Goal: Check status: Check status

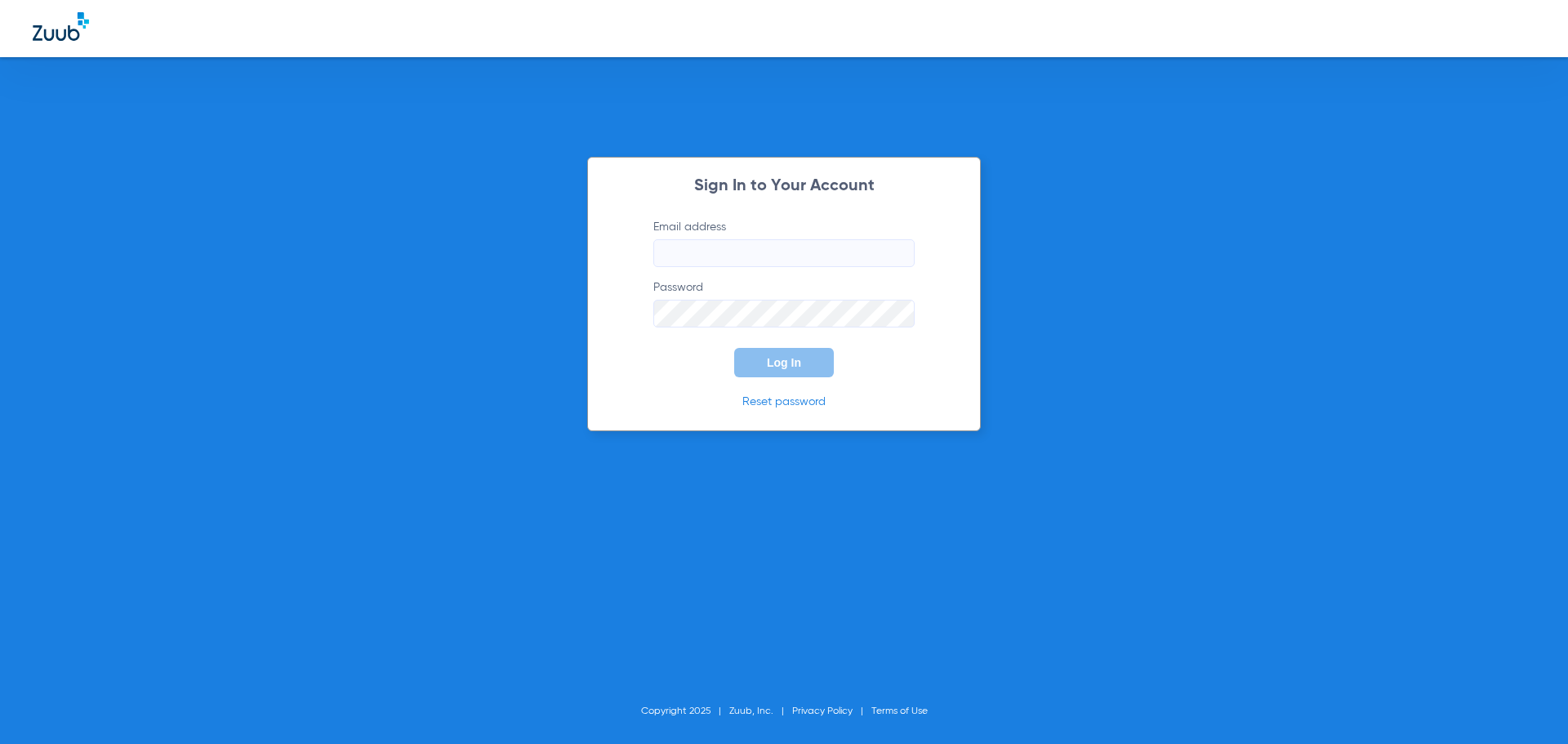
type input "[EMAIL_ADDRESS][DOMAIN_NAME]"
click at [798, 377] on div "Sign In to Your Account Email address [EMAIL_ADDRESS][DOMAIN_NAME] Password Log…" at bounding box center [784, 294] width 394 height 275
click at [802, 371] on button "Log In" at bounding box center [784, 362] width 100 height 30
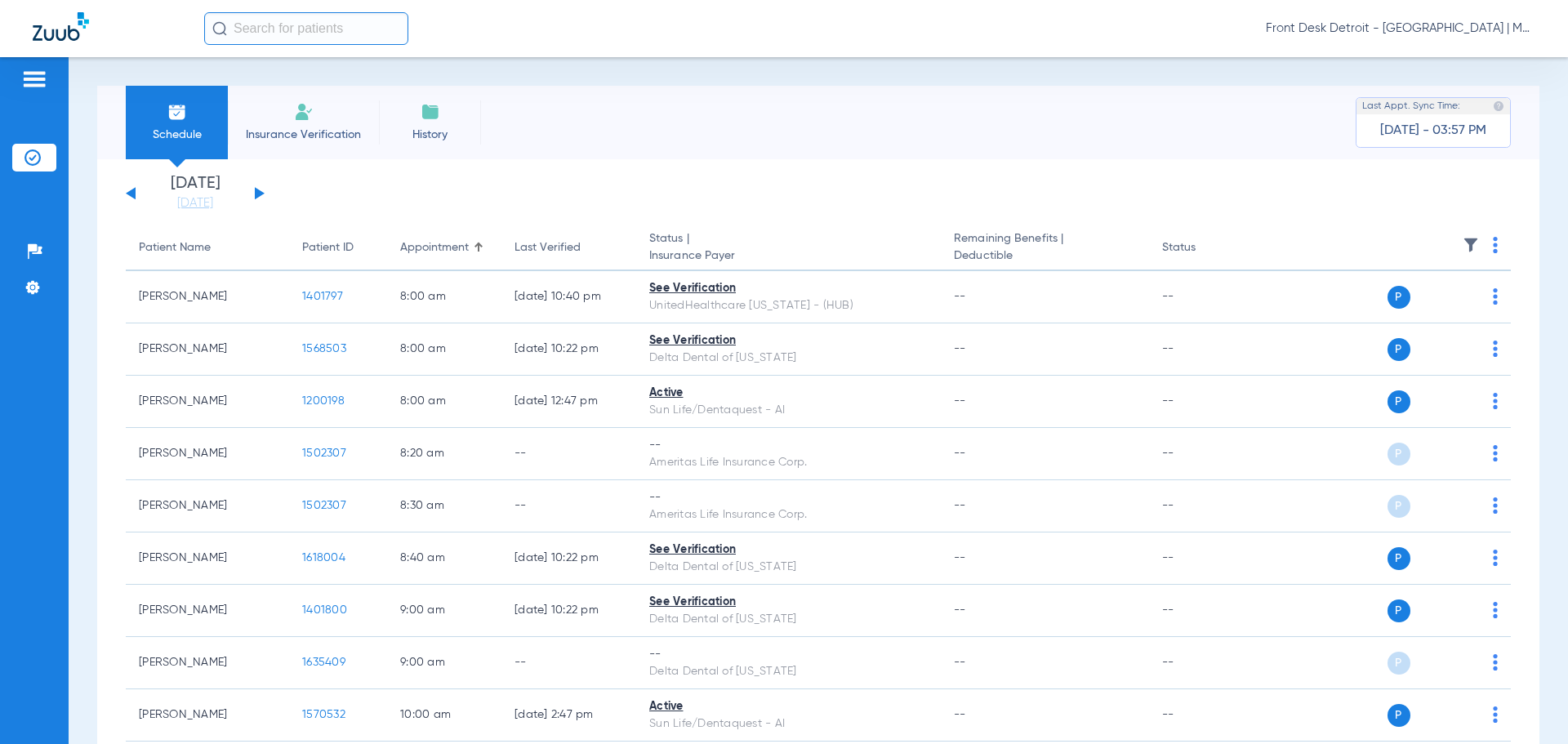
click at [262, 193] on div "[DATE] [DATE] [DATE] [DATE] [DATE] [DATE] [DATE] [DATE] [DATE] [DATE] [DATE] [D…" at bounding box center [195, 193] width 139 height 36
click at [262, 193] on button at bounding box center [259, 193] width 10 height 12
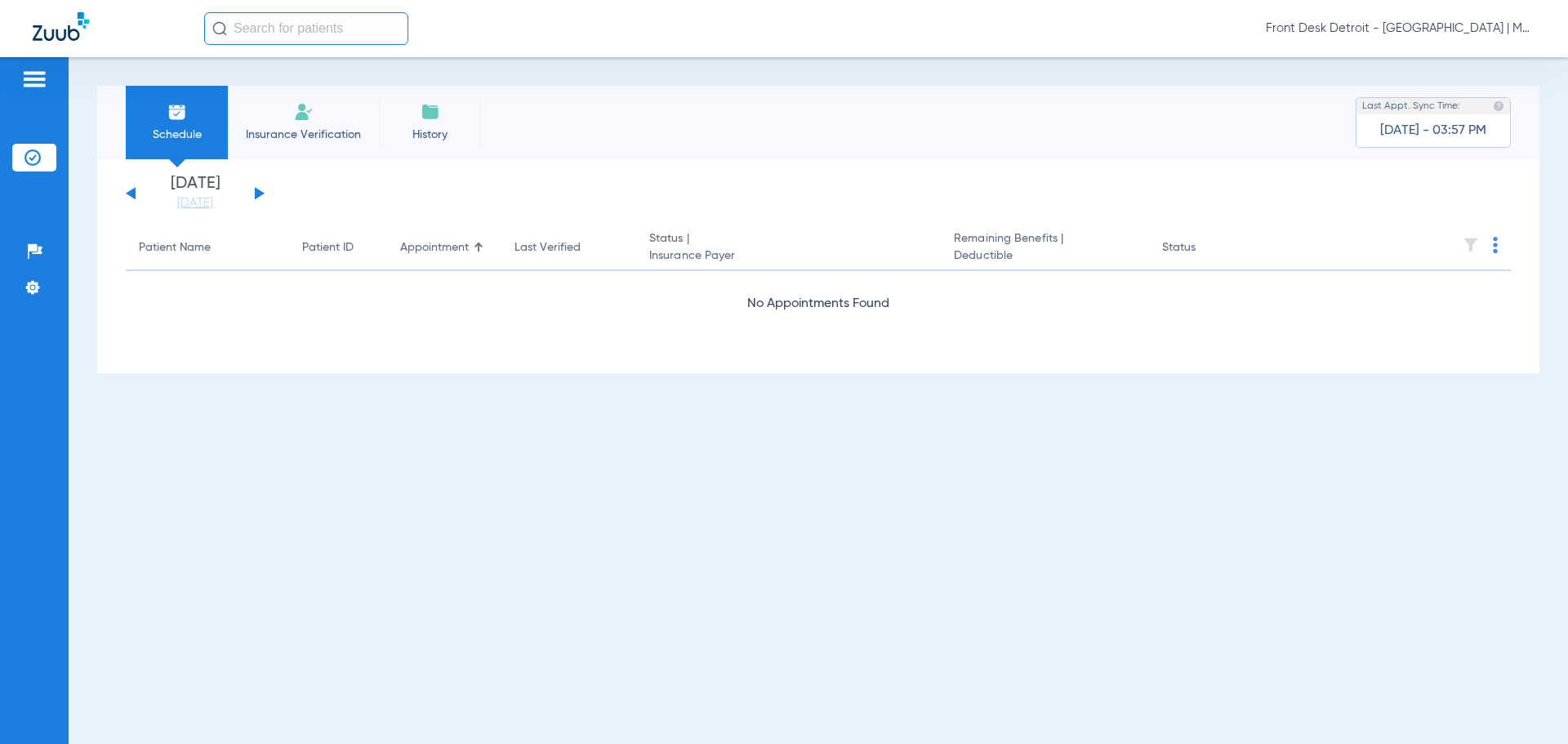
click at [255, 196] on button at bounding box center [259, 193] width 10 height 12
click at [261, 193] on button at bounding box center [259, 193] width 10 height 12
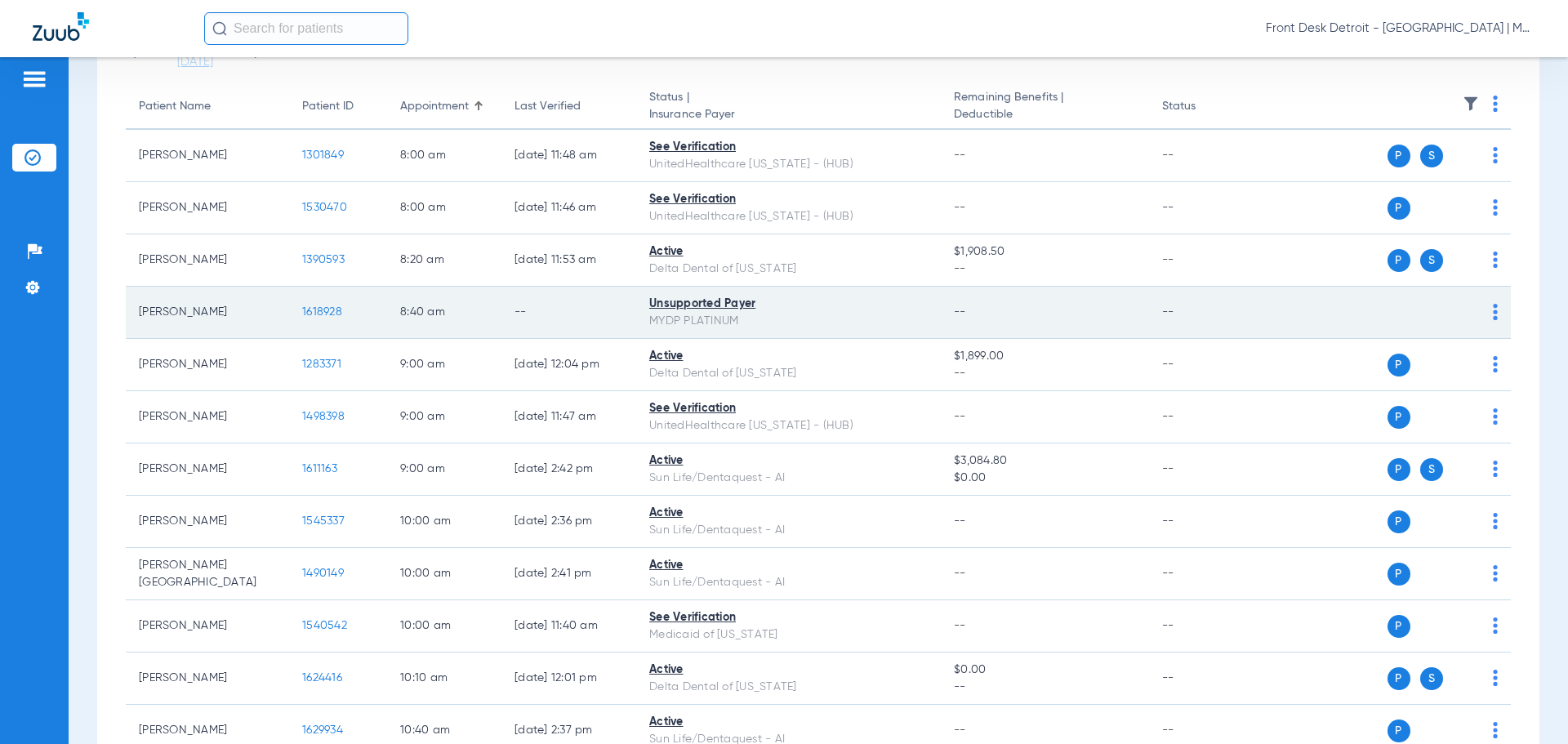
scroll to position [326, 0]
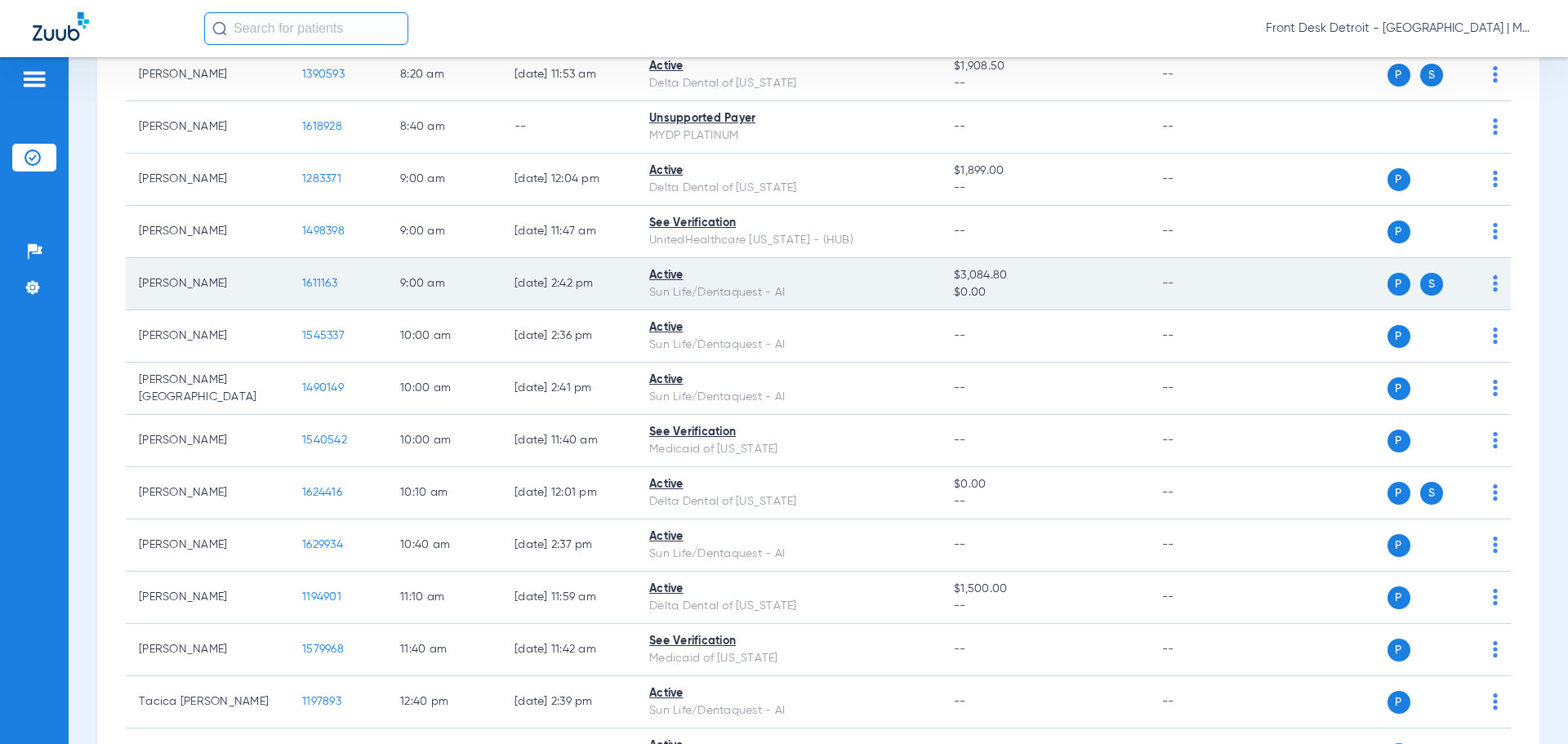
click at [332, 277] on span "1611163" at bounding box center [319, 283] width 35 height 11
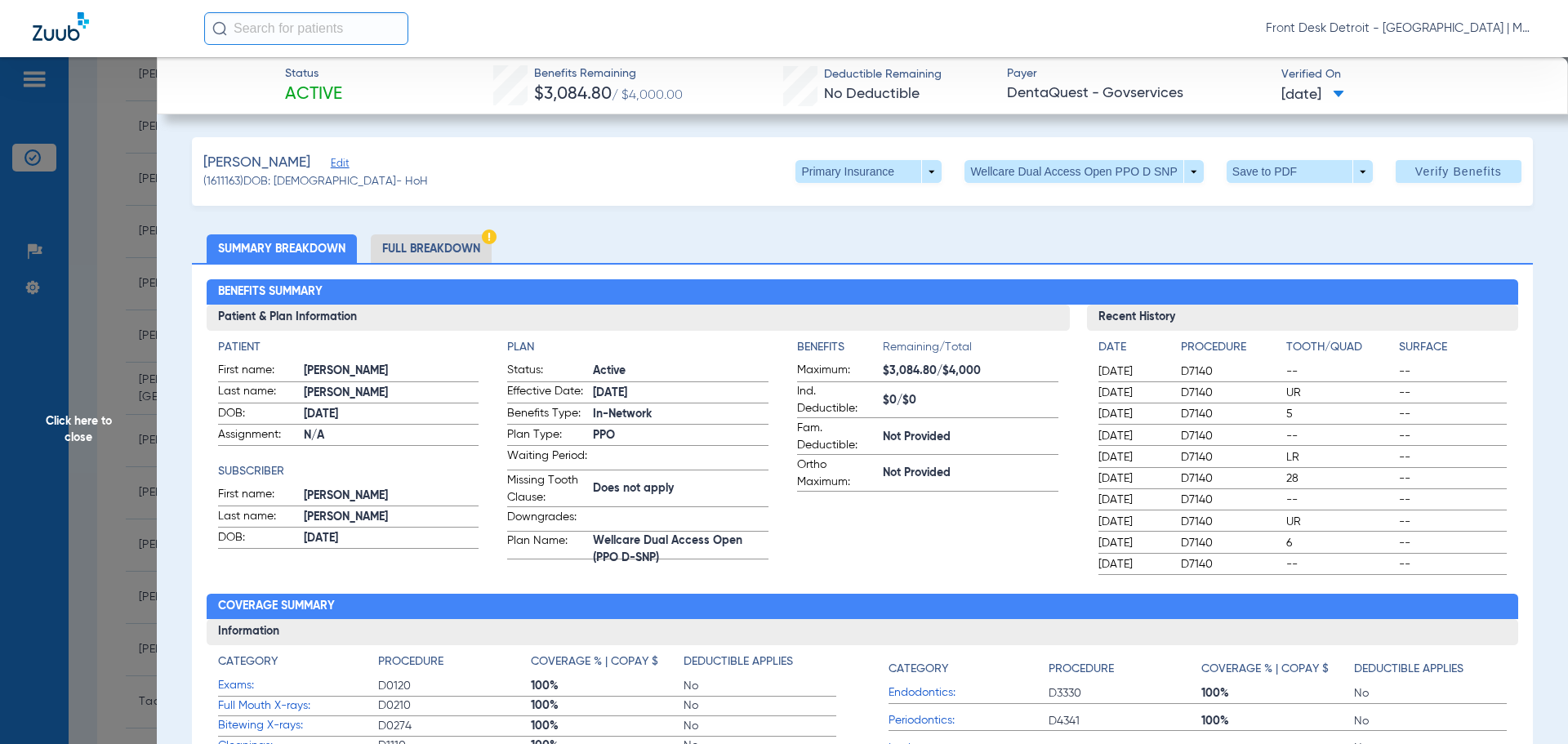
click at [97, 428] on span "Click here to close" at bounding box center [78, 429] width 157 height 744
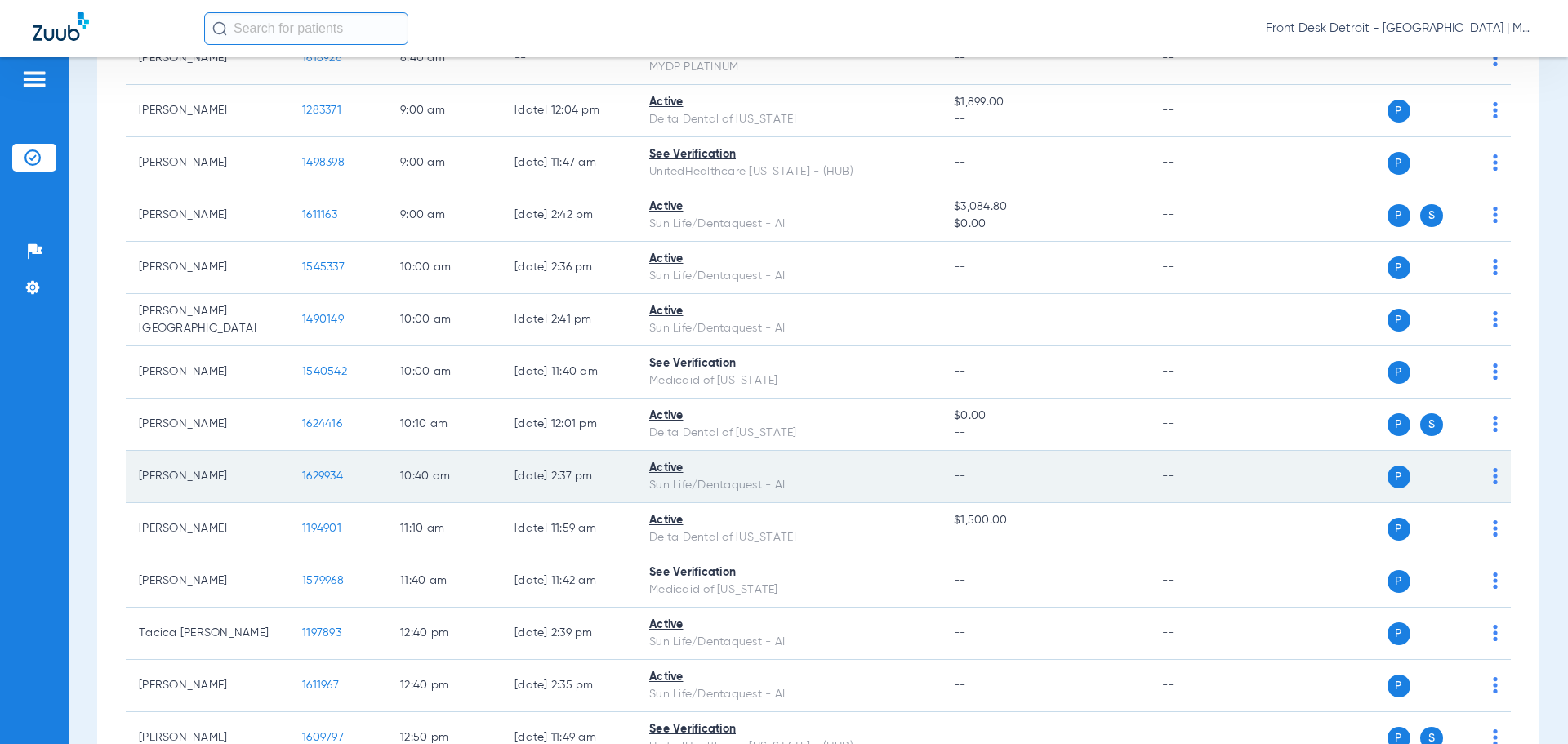
scroll to position [490, 0]
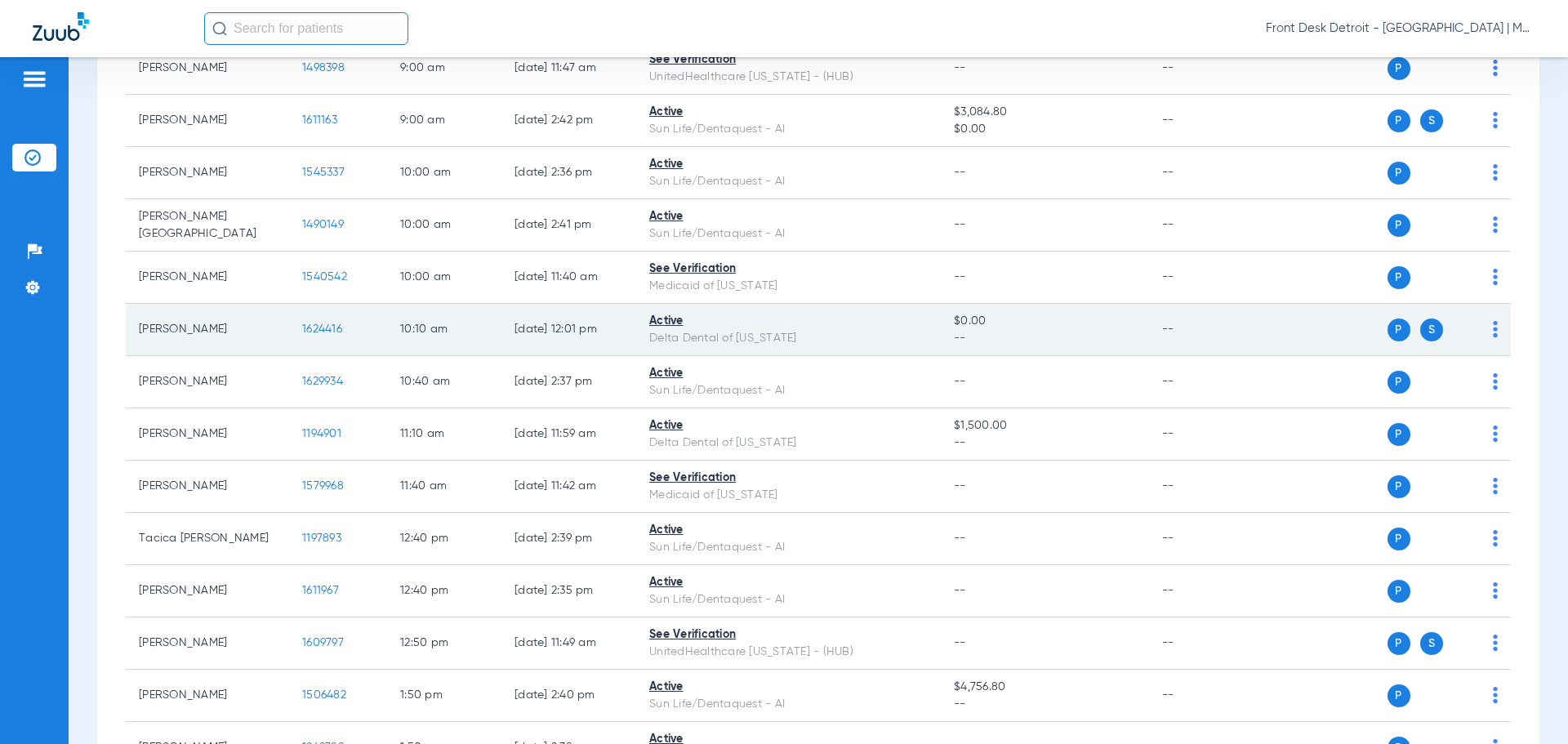
click at [332, 325] on span "1624416" at bounding box center [322, 329] width 40 height 11
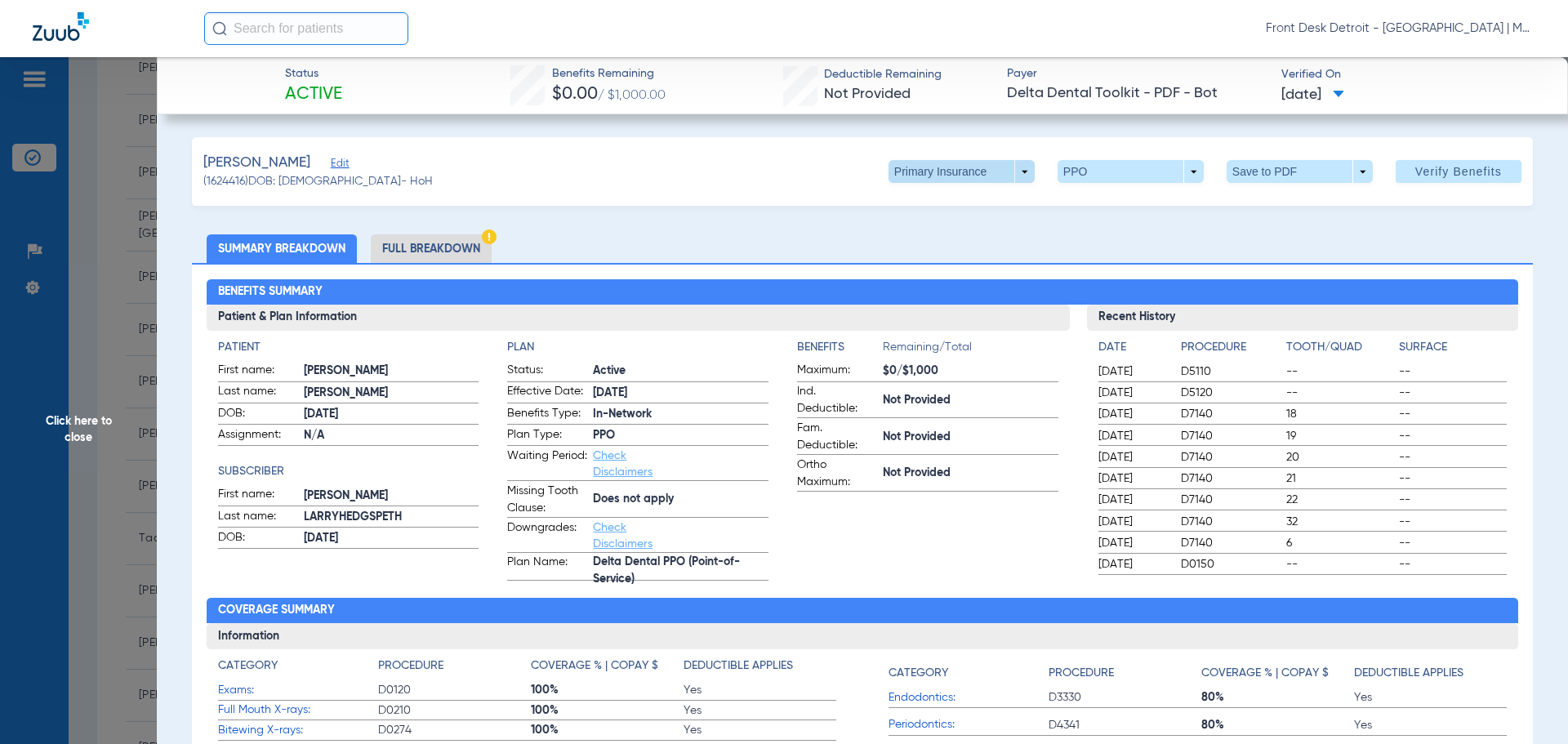
click at [1014, 173] on span at bounding box center [961, 172] width 146 height 23
click at [931, 234] on span "Secondary Insurance" at bounding box center [943, 236] width 108 height 11
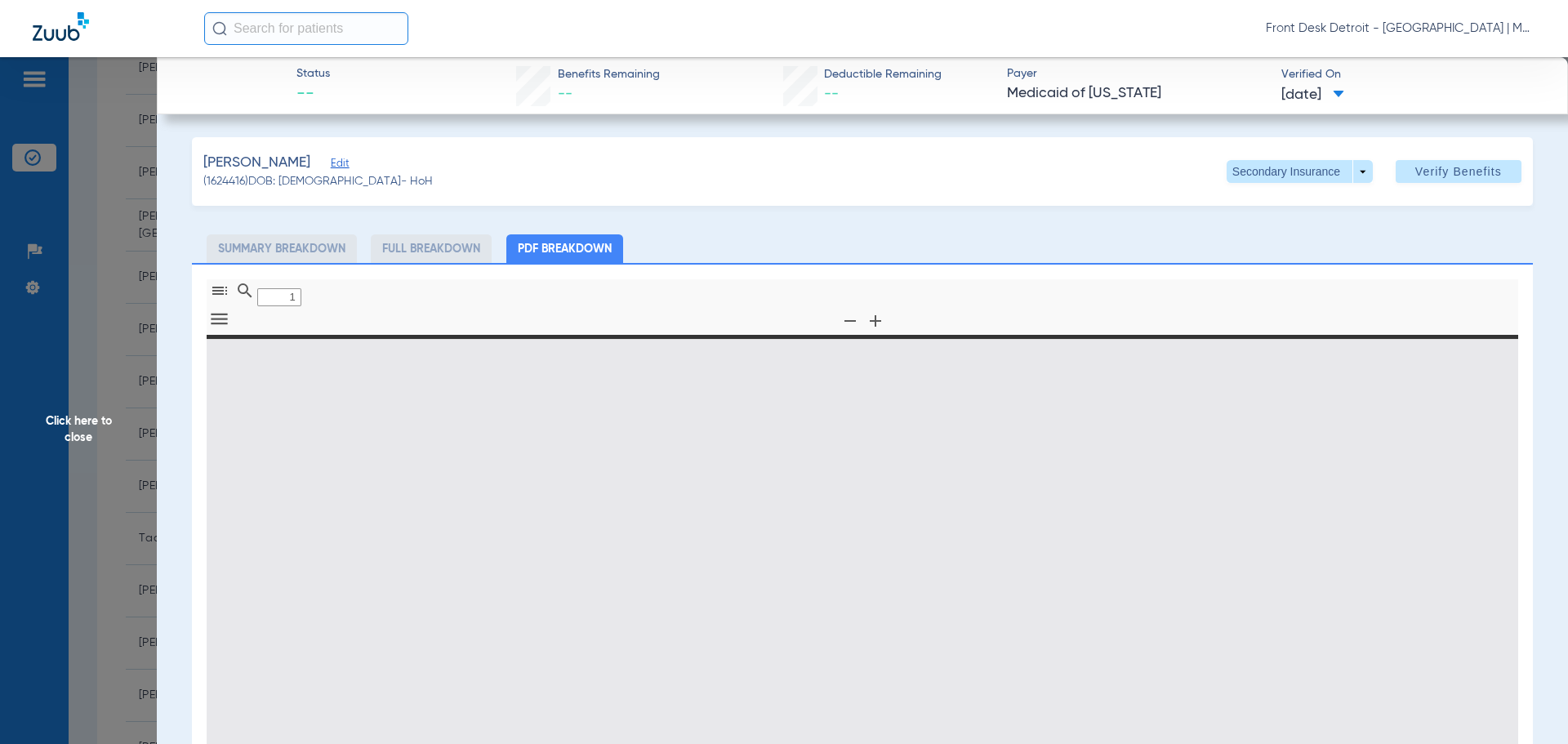
type input "0"
select select "page-width"
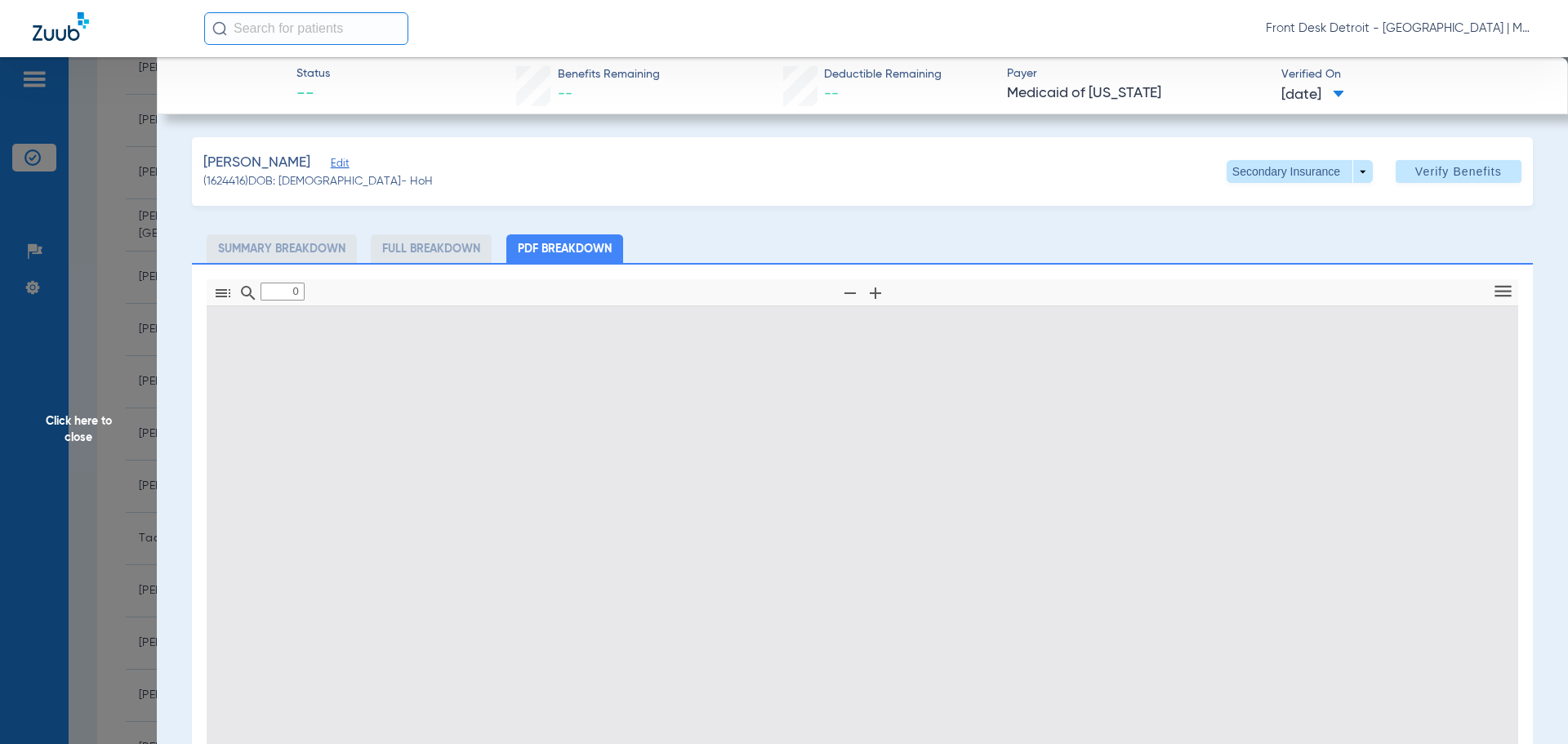
type input "1"
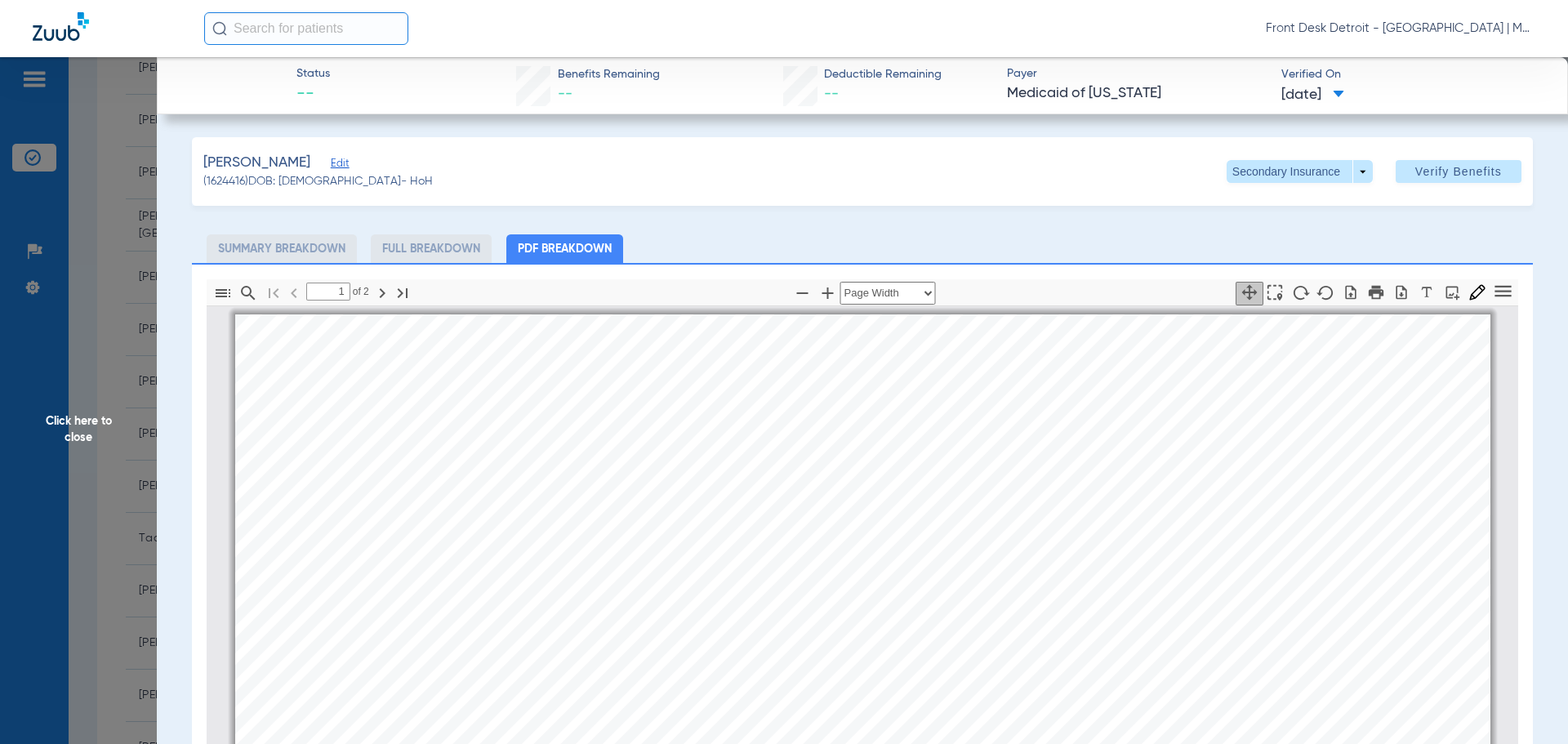
scroll to position [8, 0]
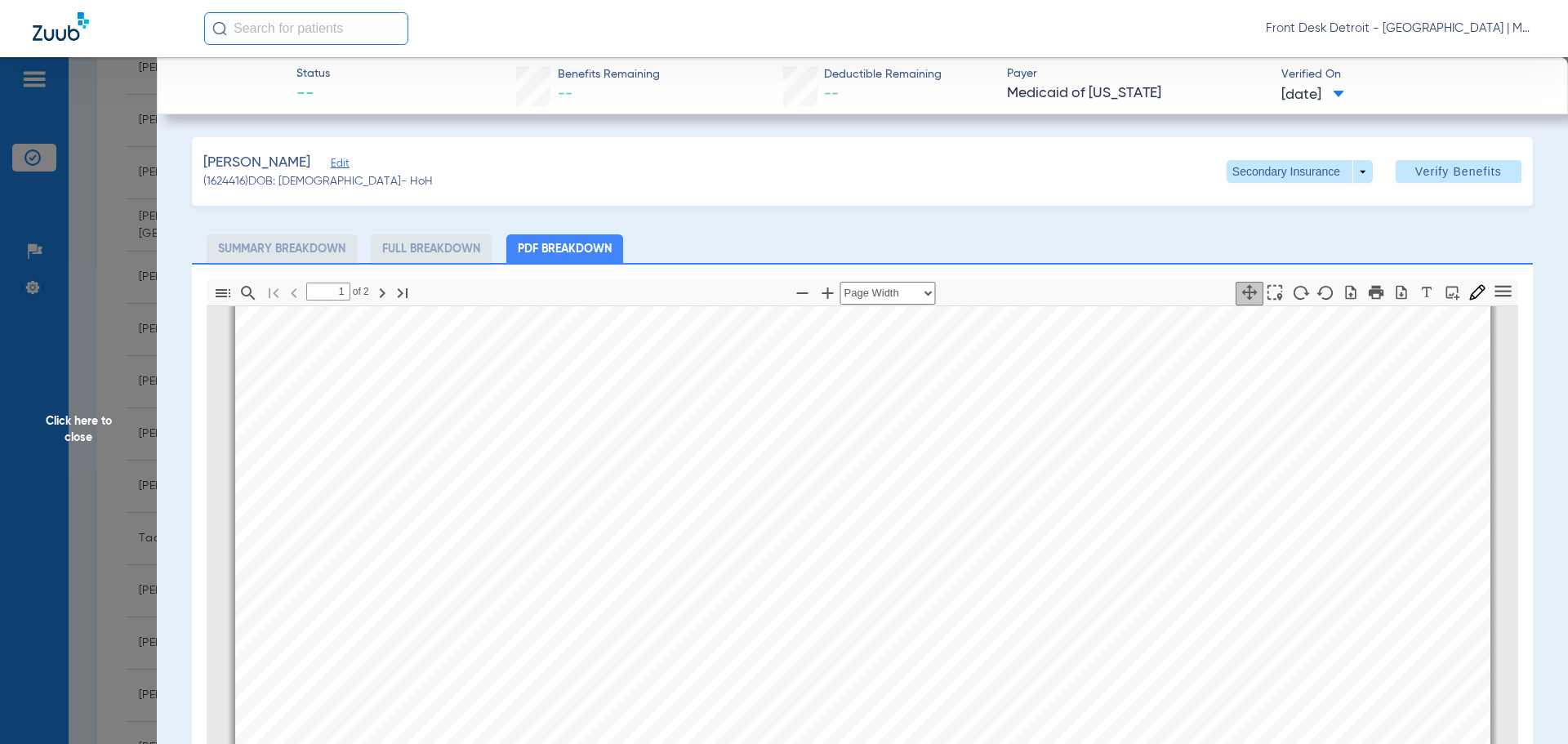
click at [46, 412] on span "Click here to close" at bounding box center [78, 429] width 157 height 744
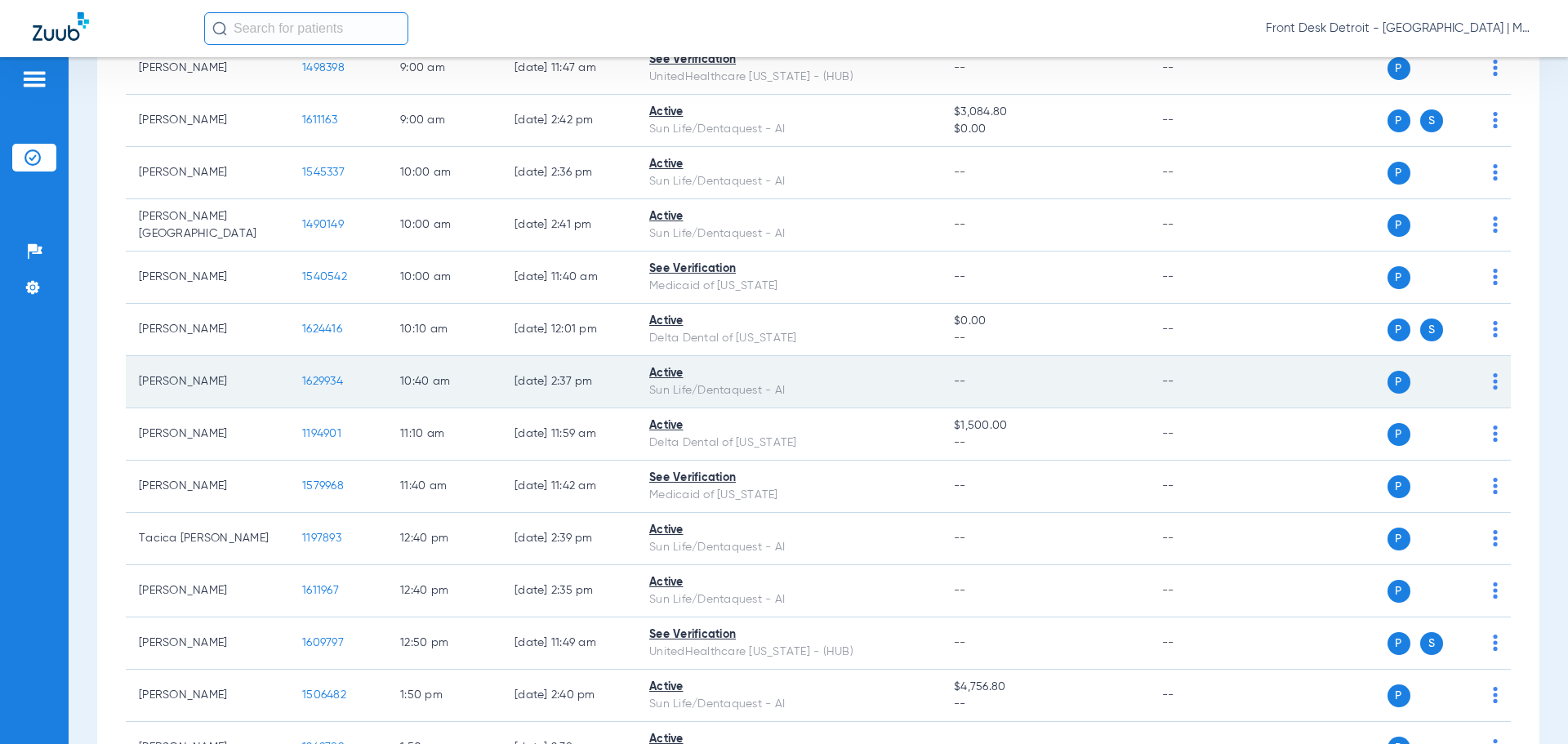
click at [335, 380] on span "1629934" at bounding box center [322, 381] width 41 height 11
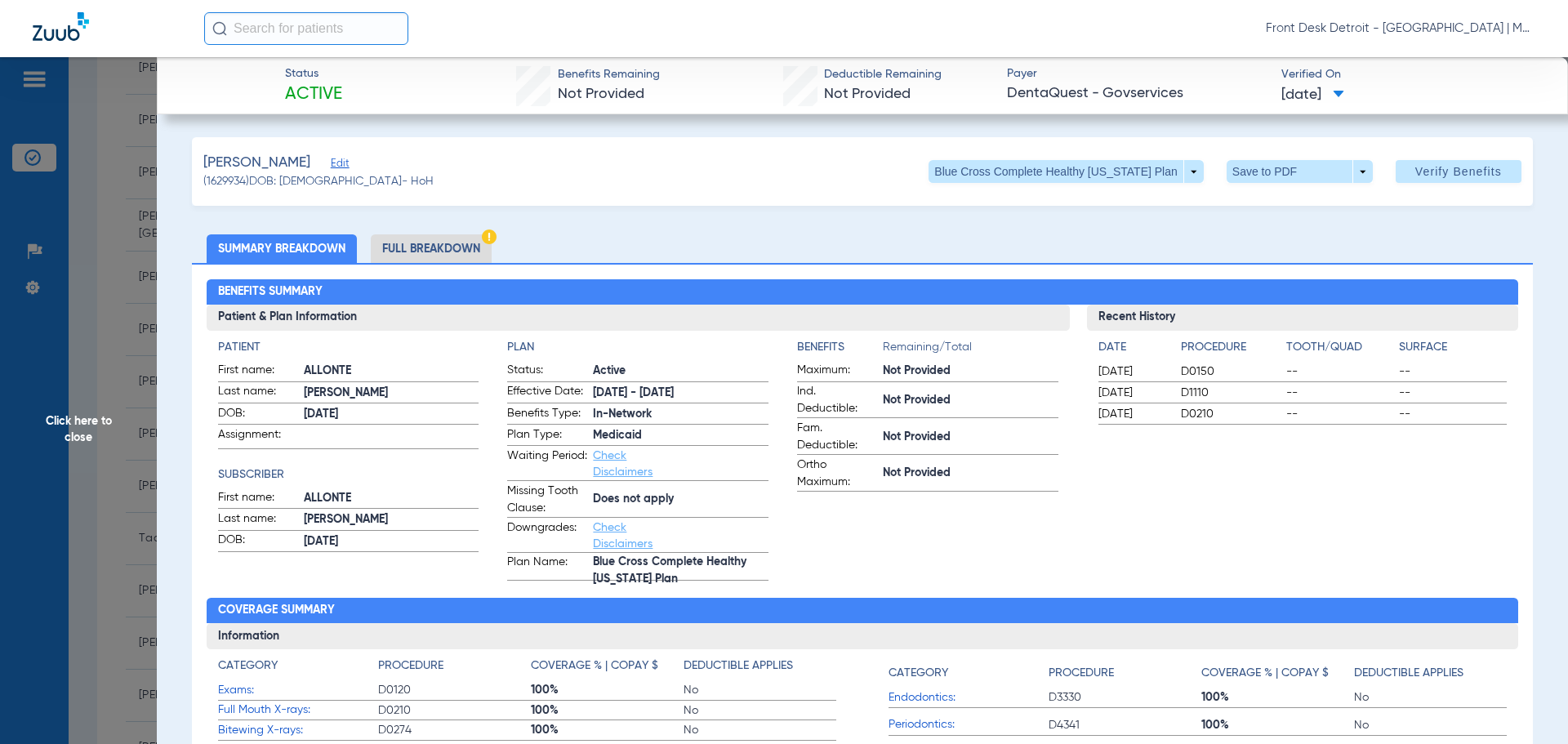
click at [115, 458] on span "Click here to close" at bounding box center [78, 429] width 157 height 744
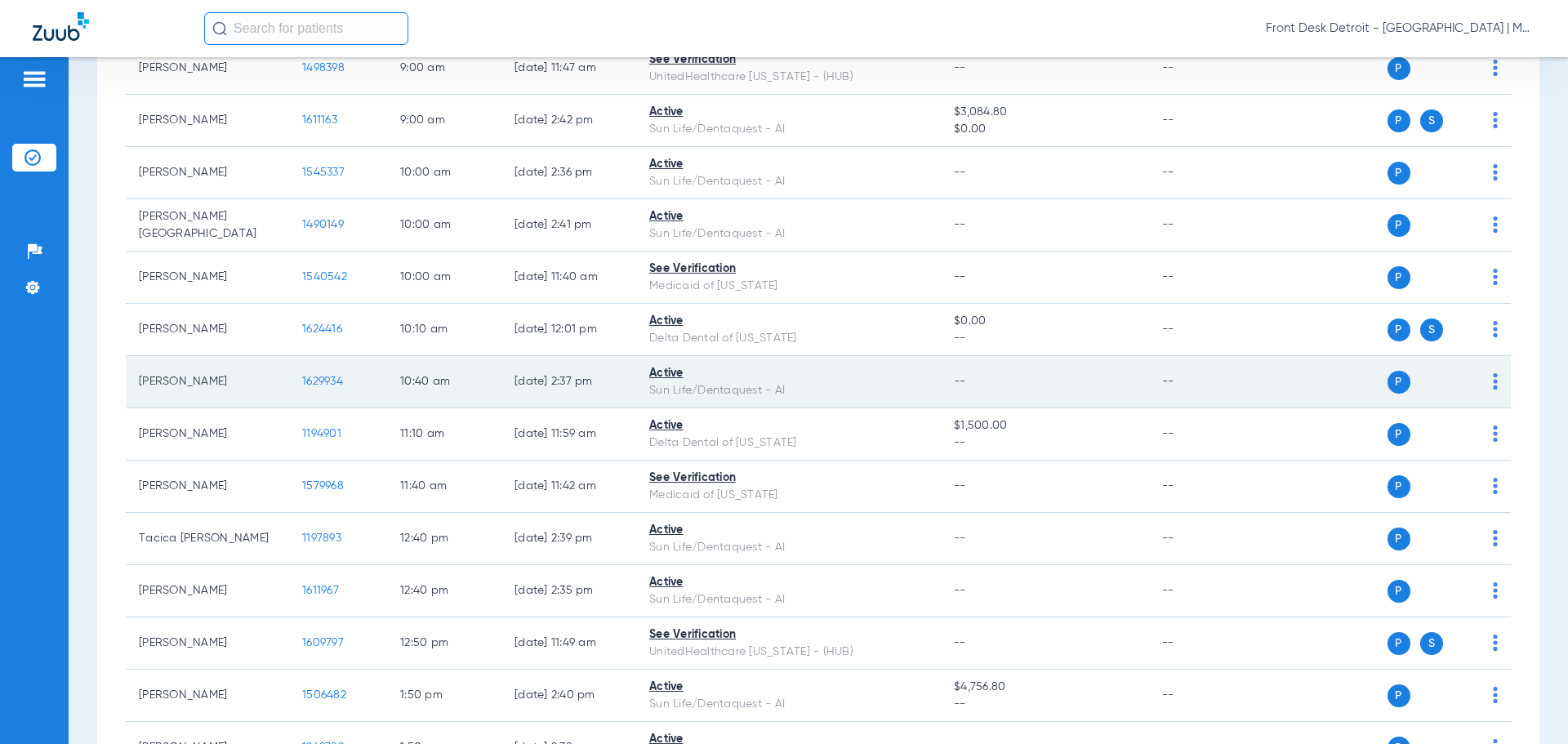
click at [332, 381] on span "1629934" at bounding box center [322, 381] width 41 height 11
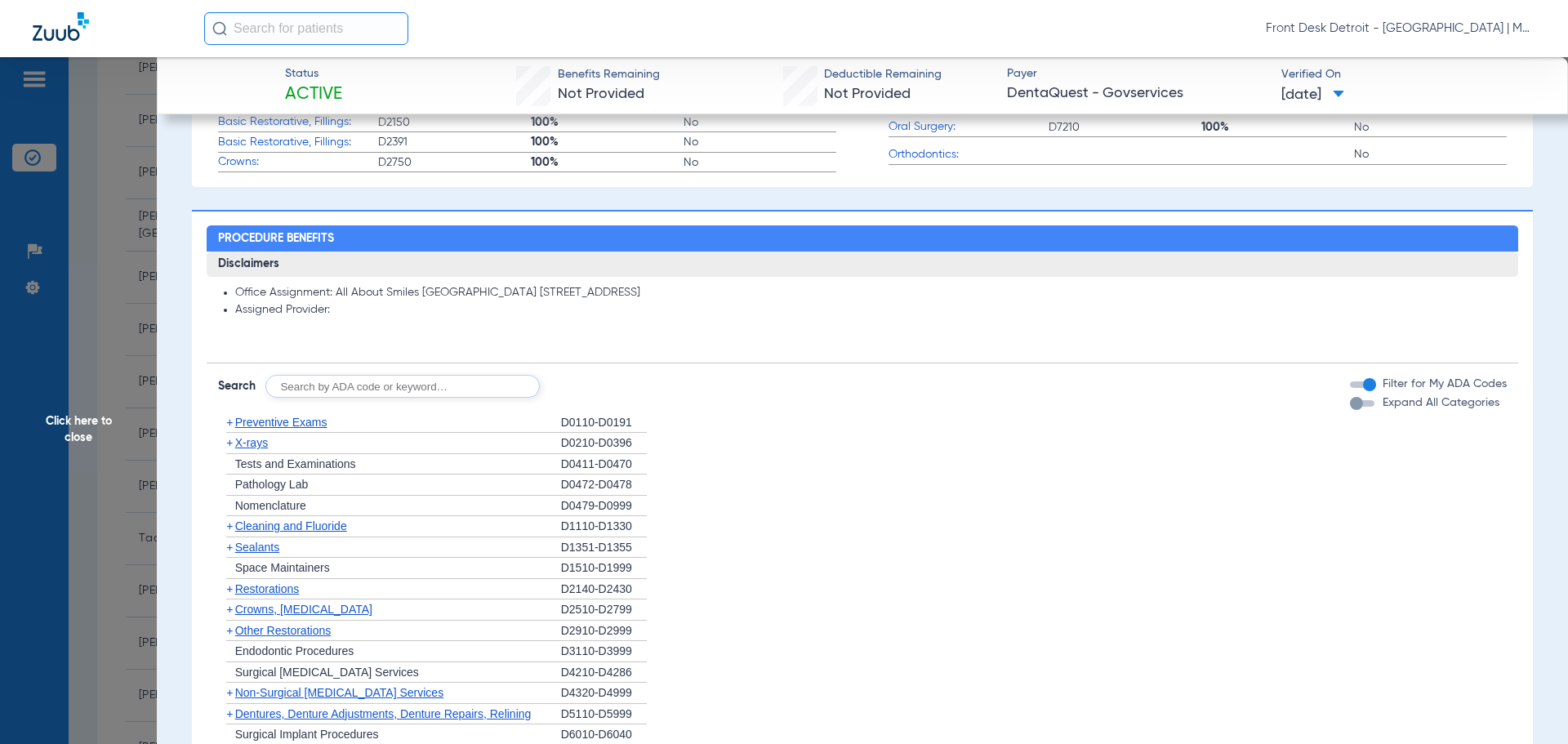
scroll to position [488, 0]
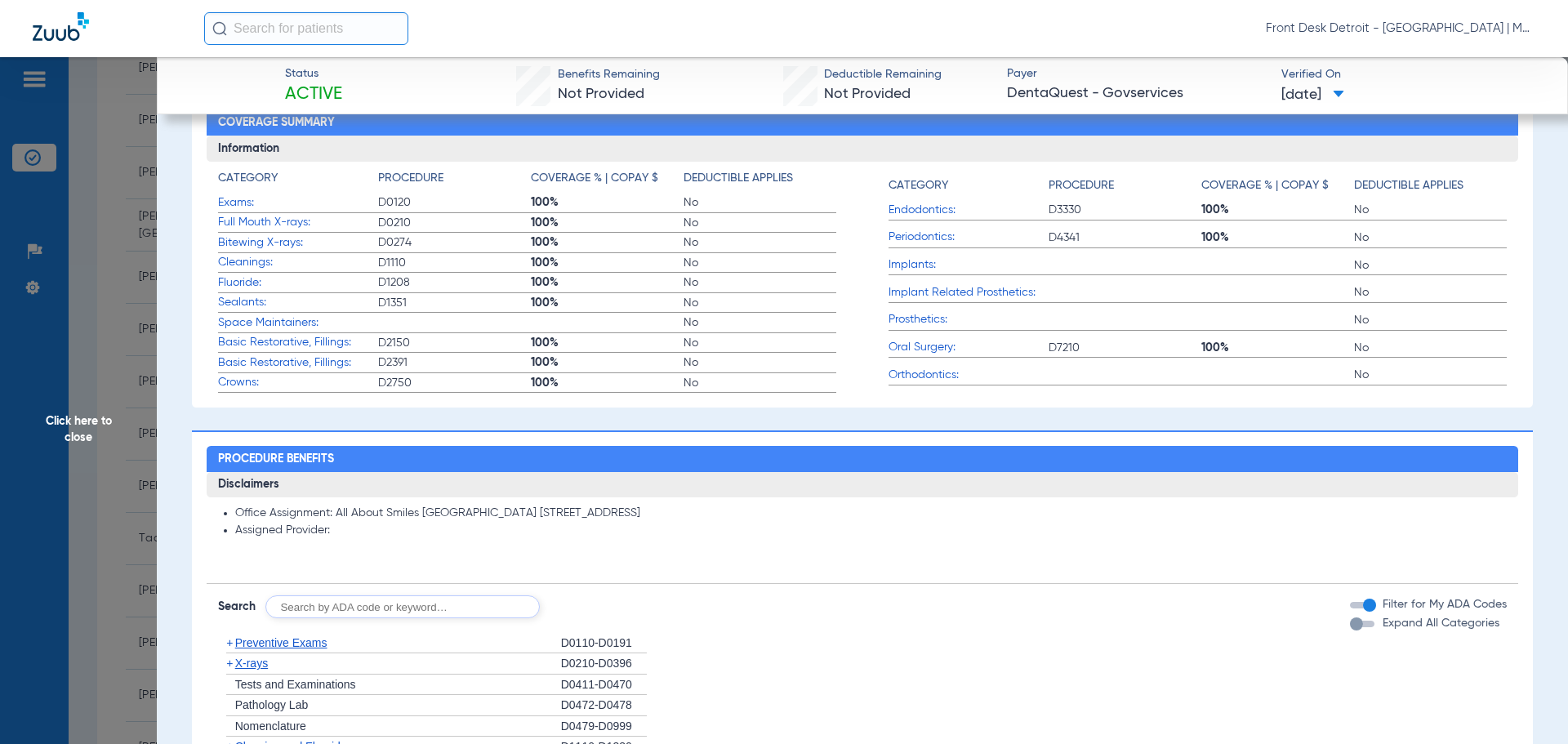
drag, startPoint x: 95, startPoint y: 439, endPoint x: 141, endPoint y: 474, distance: 57.8
click at [95, 439] on span "Click here to close" at bounding box center [78, 429] width 157 height 744
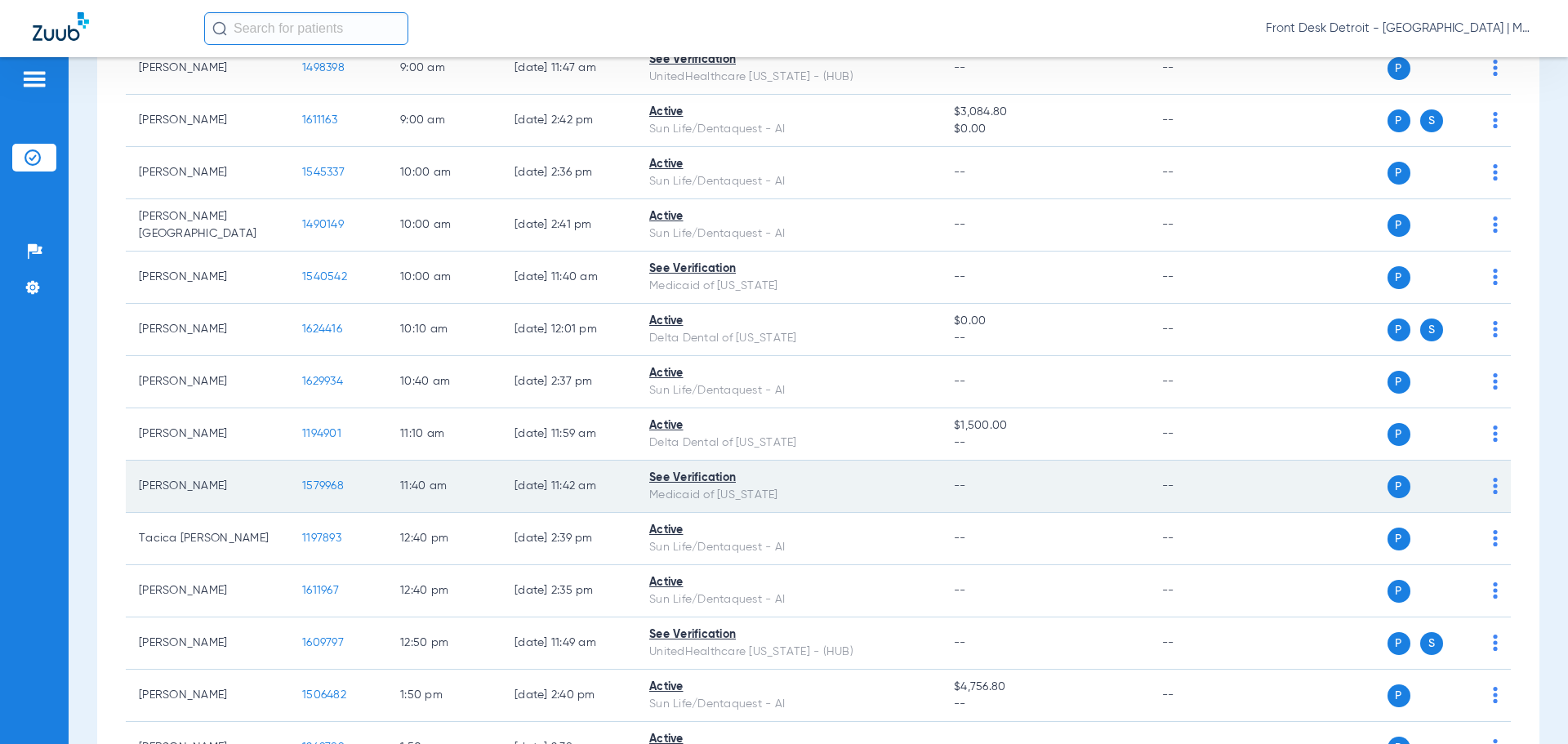
click at [325, 481] on span "1579968" at bounding box center [323, 486] width 42 height 11
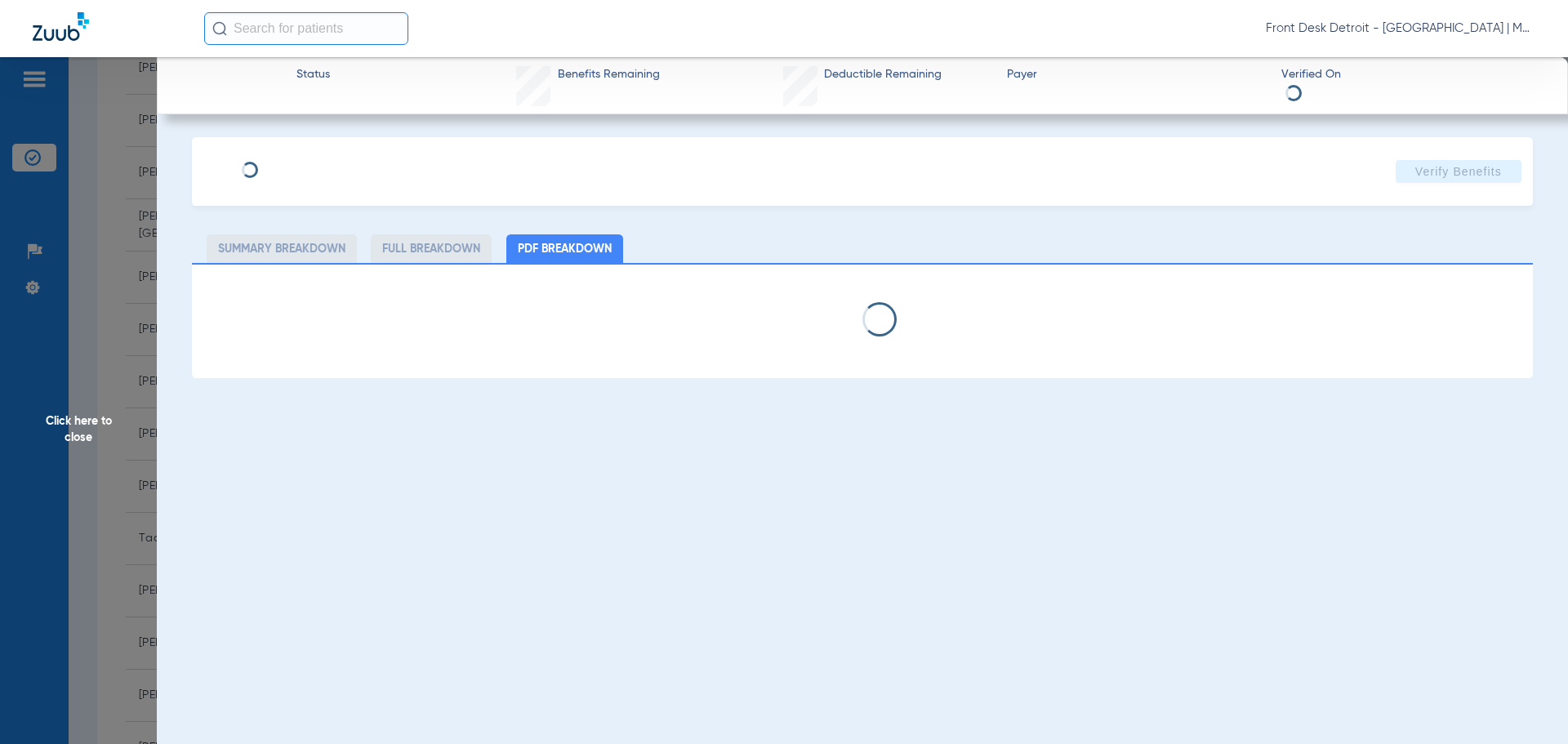
select select "page-width"
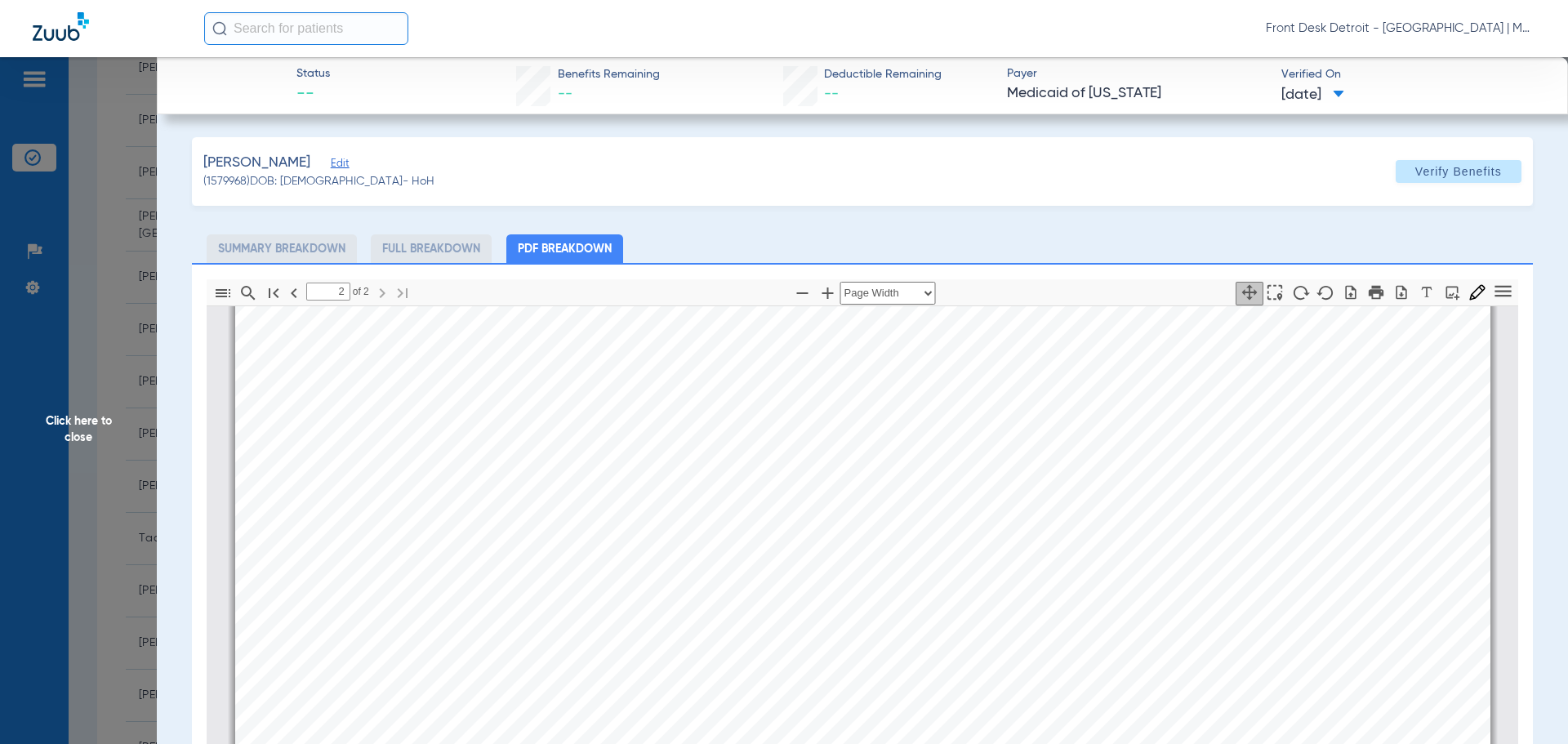
scroll to position [1710, 0]
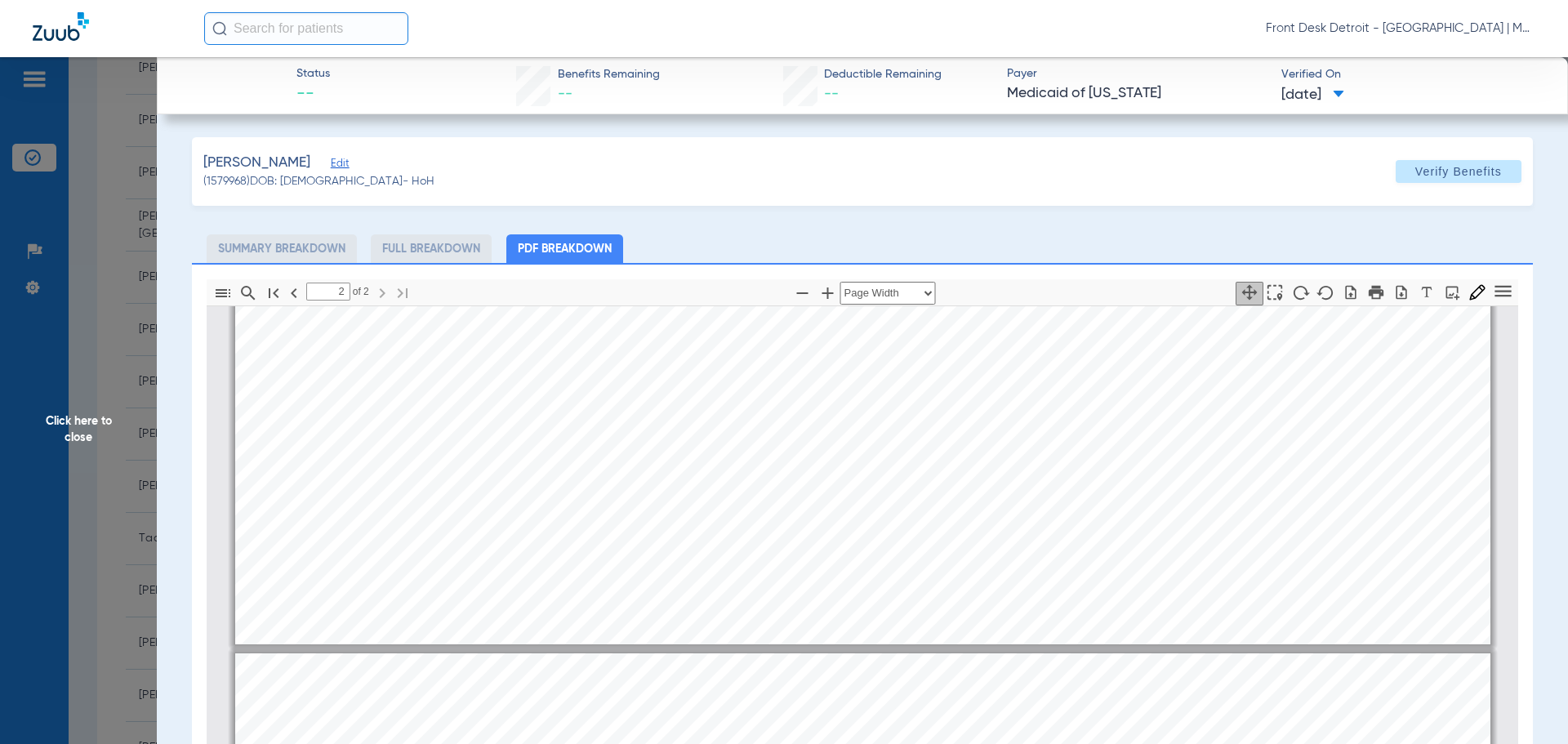
type input "1"
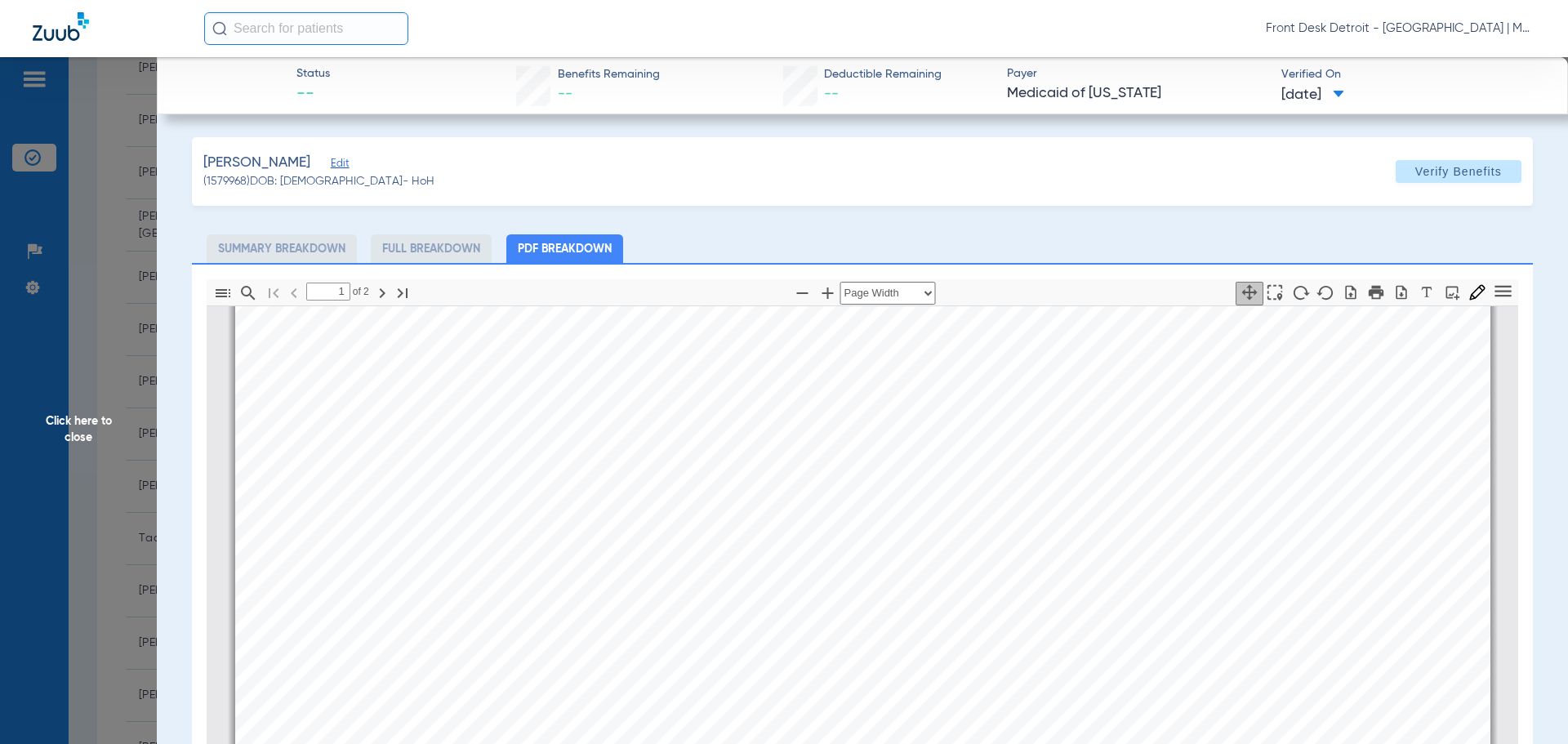
scroll to position [485, 0]
drag, startPoint x: 75, startPoint y: 413, endPoint x: 101, endPoint y: 430, distance: 31.1
click at [75, 413] on span "Click here to close" at bounding box center [78, 429] width 157 height 744
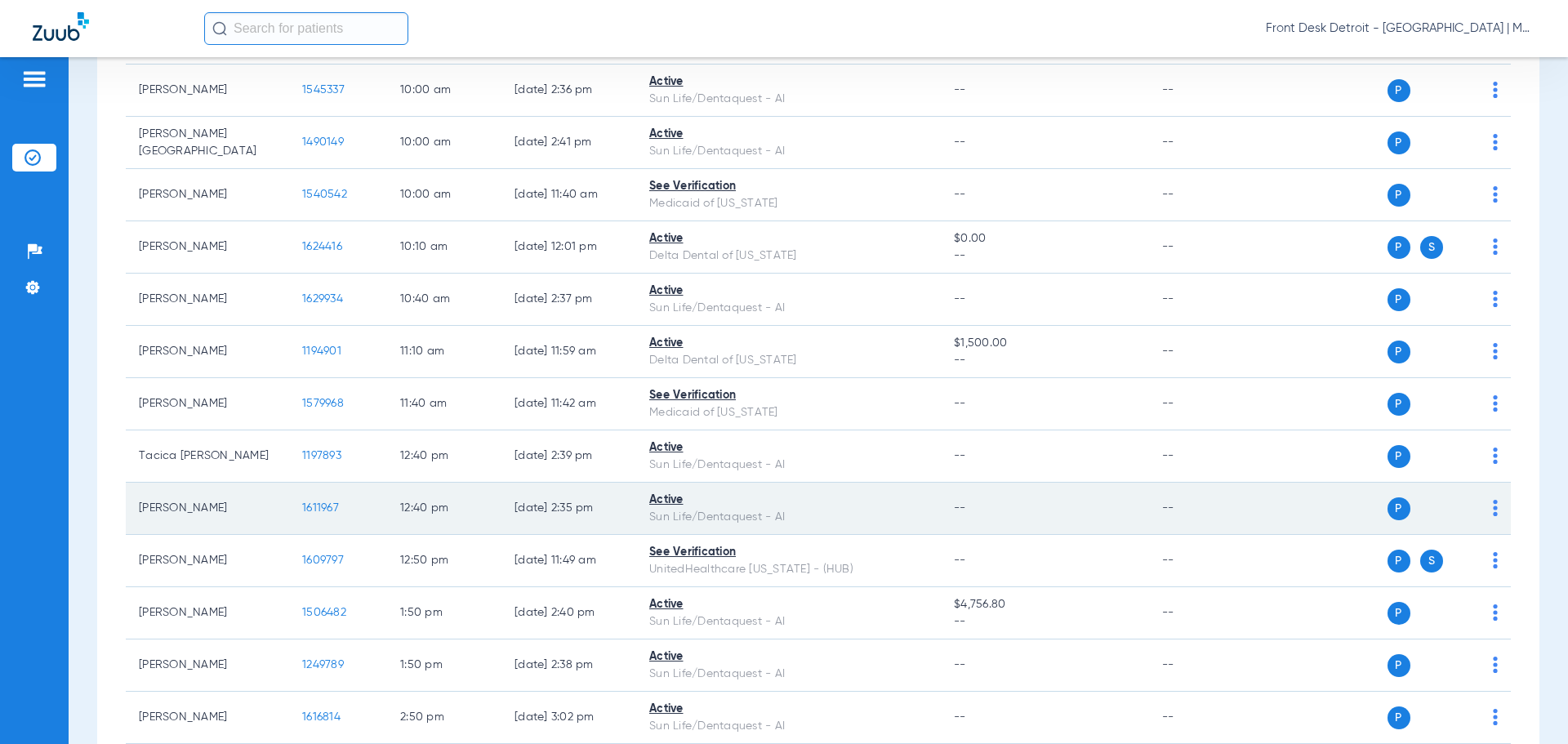
scroll to position [572, 0]
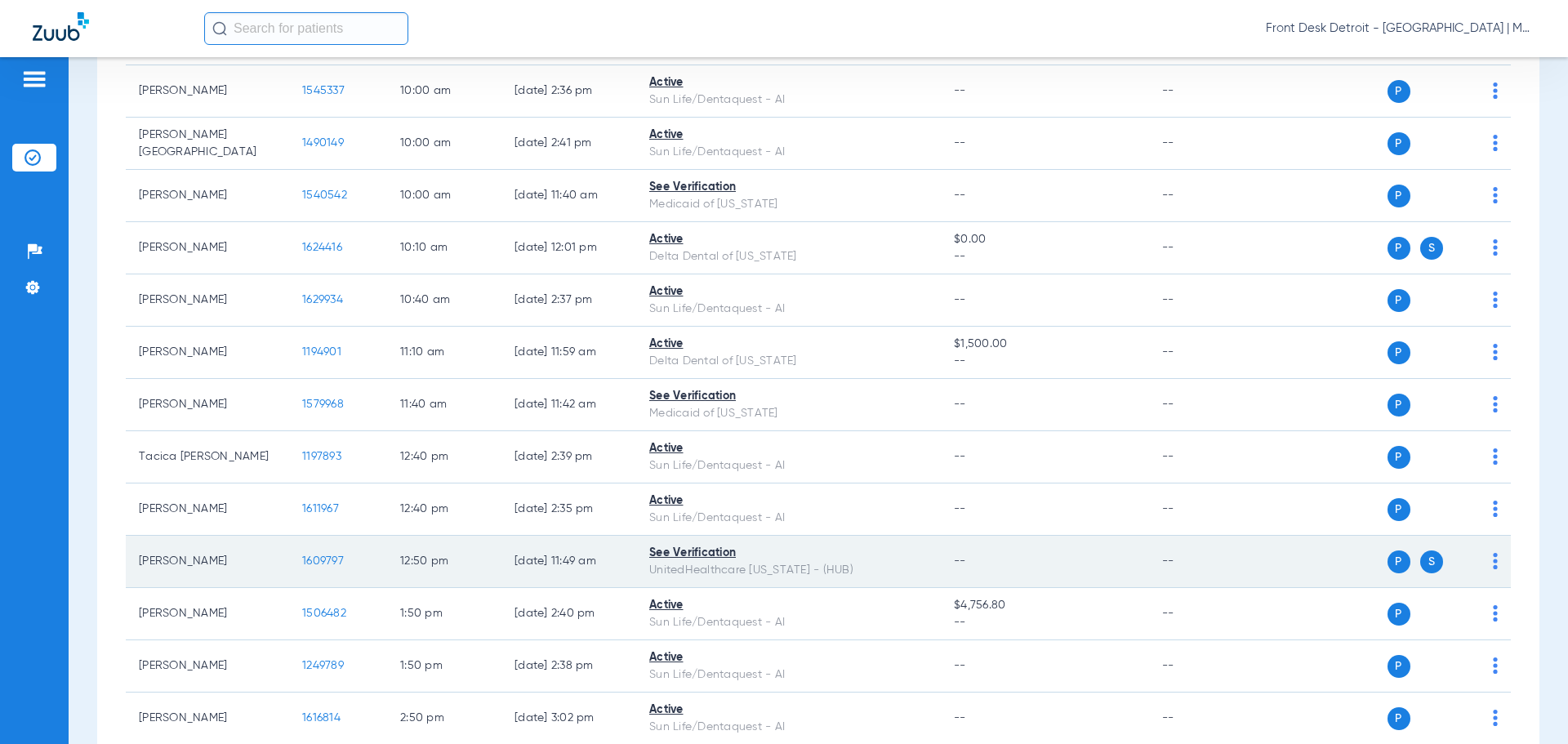
click at [321, 558] on span "1609797" at bounding box center [323, 560] width 42 height 11
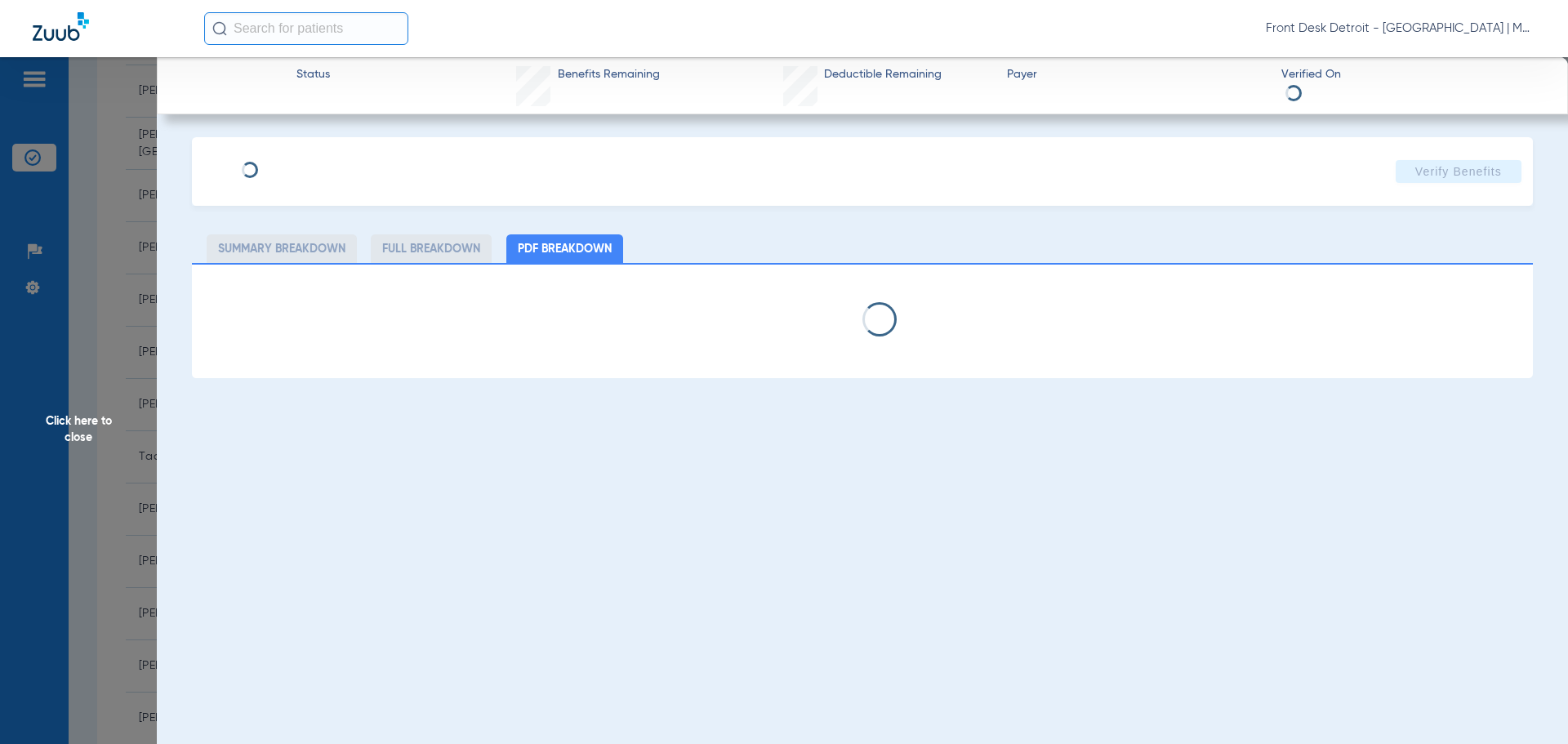
select select "page-width"
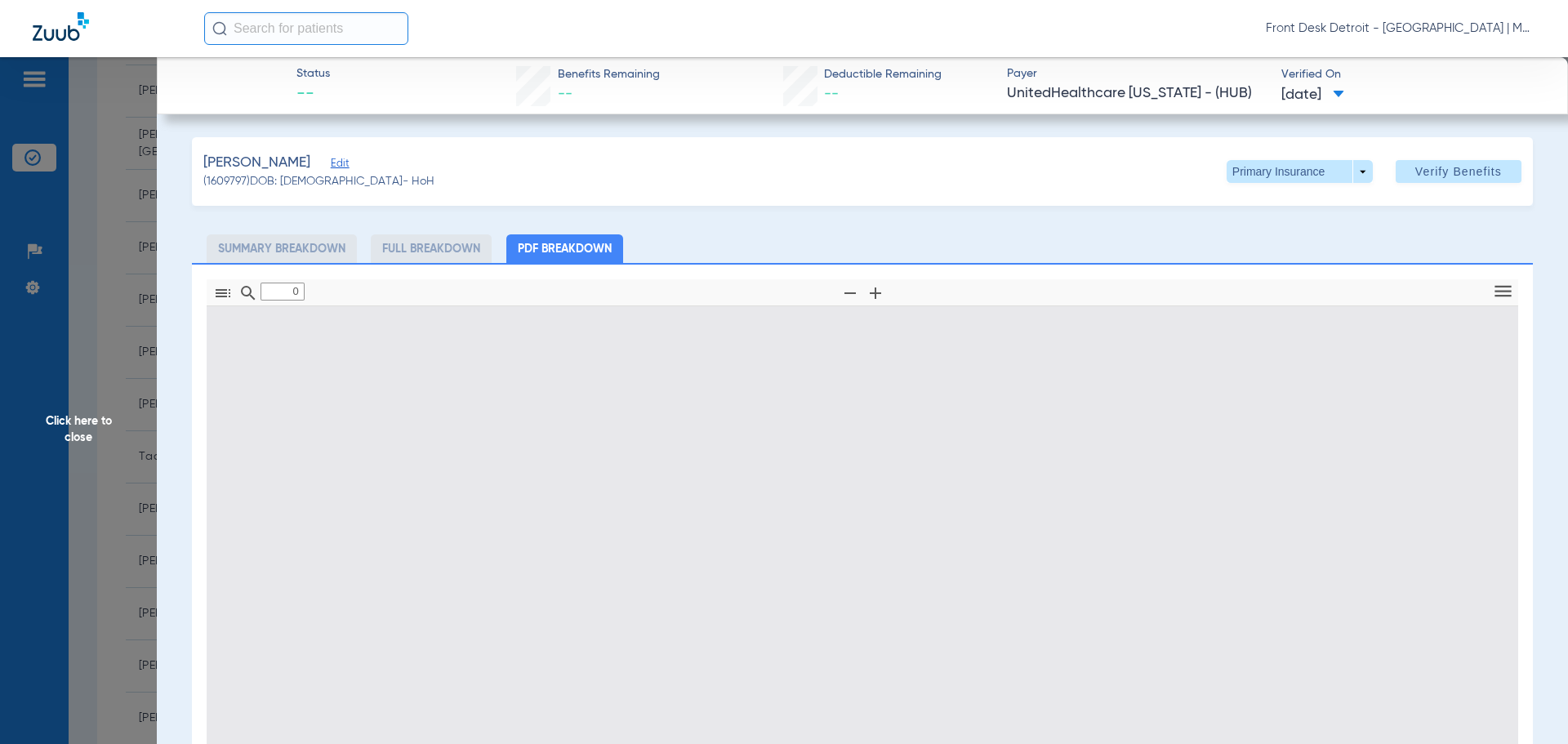
type input "1"
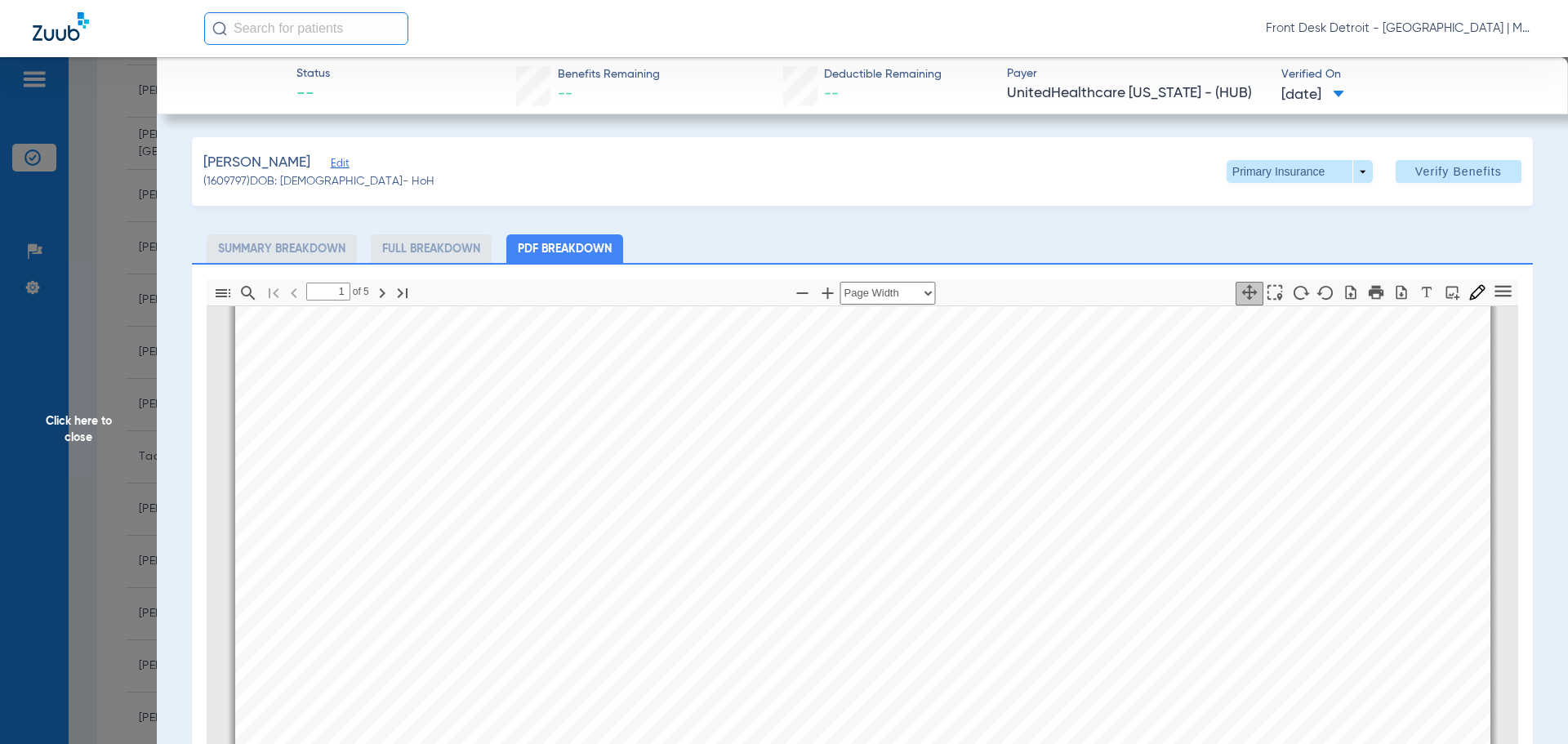
scroll to position [253, 0]
drag, startPoint x: 69, startPoint y: 432, endPoint x: 99, endPoint y: 435, distance: 30.1
click at [74, 431] on span "Click here to close" at bounding box center [78, 429] width 157 height 744
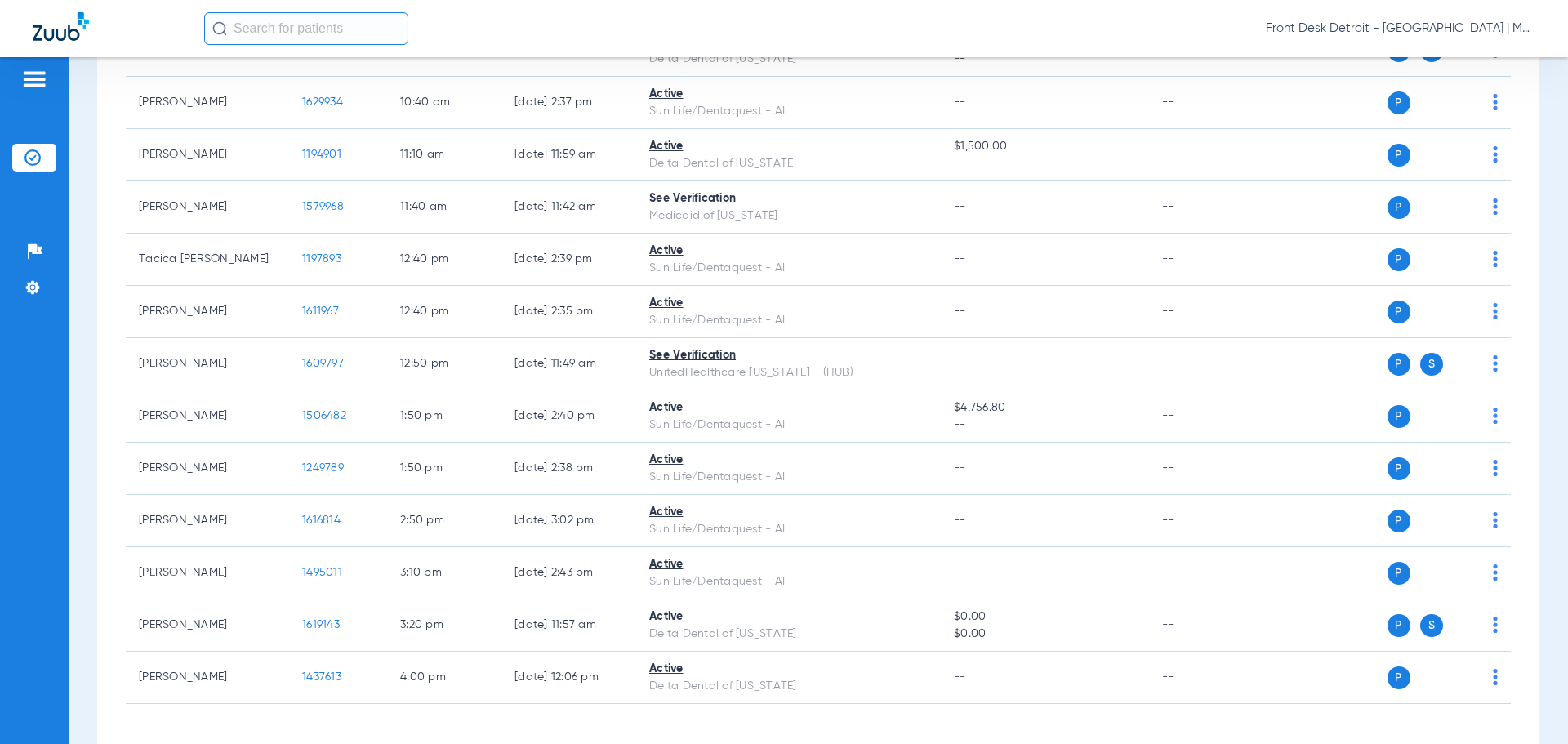
scroll to position [817, 0]
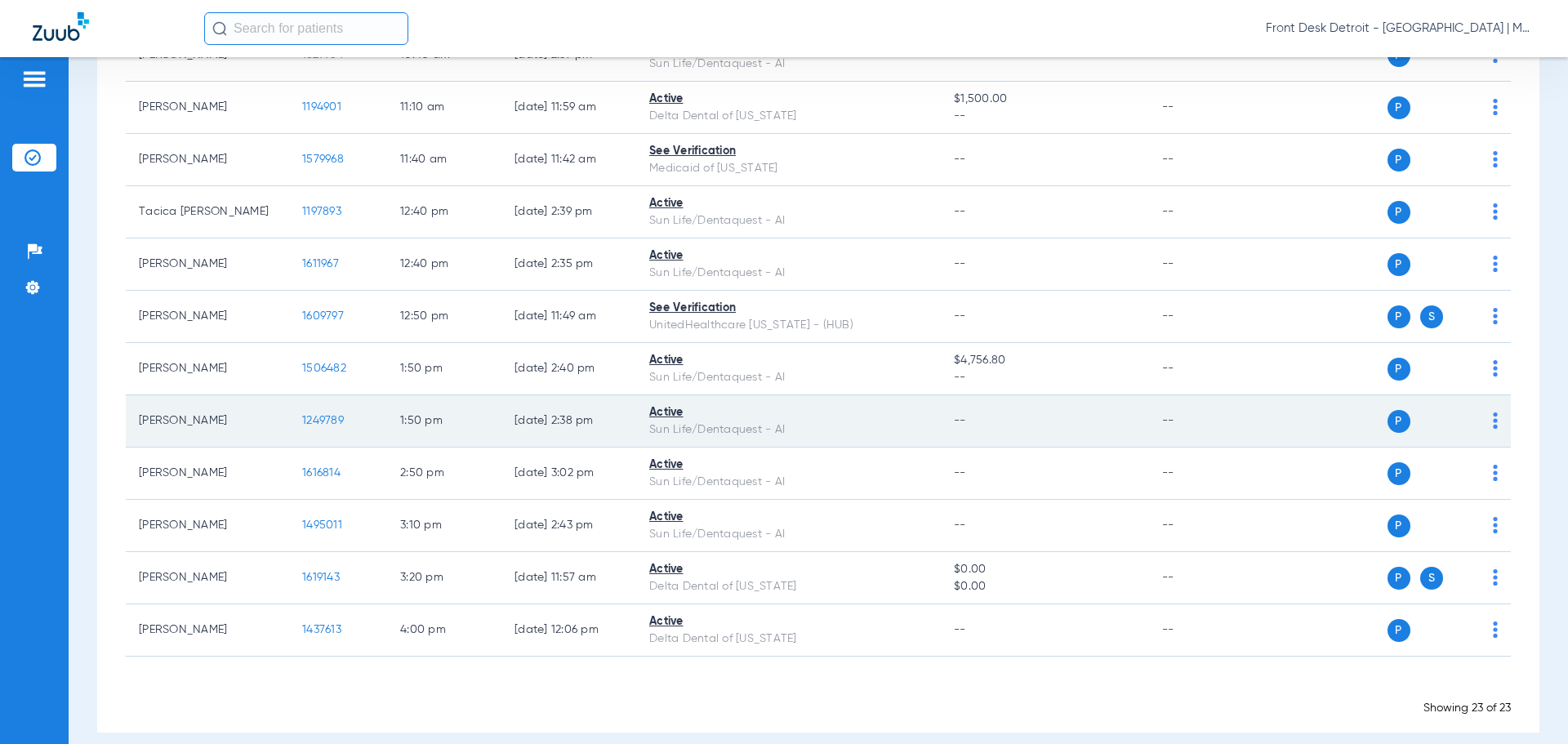
click at [489, 446] on td "1:50 PM" at bounding box center [444, 422] width 115 height 53
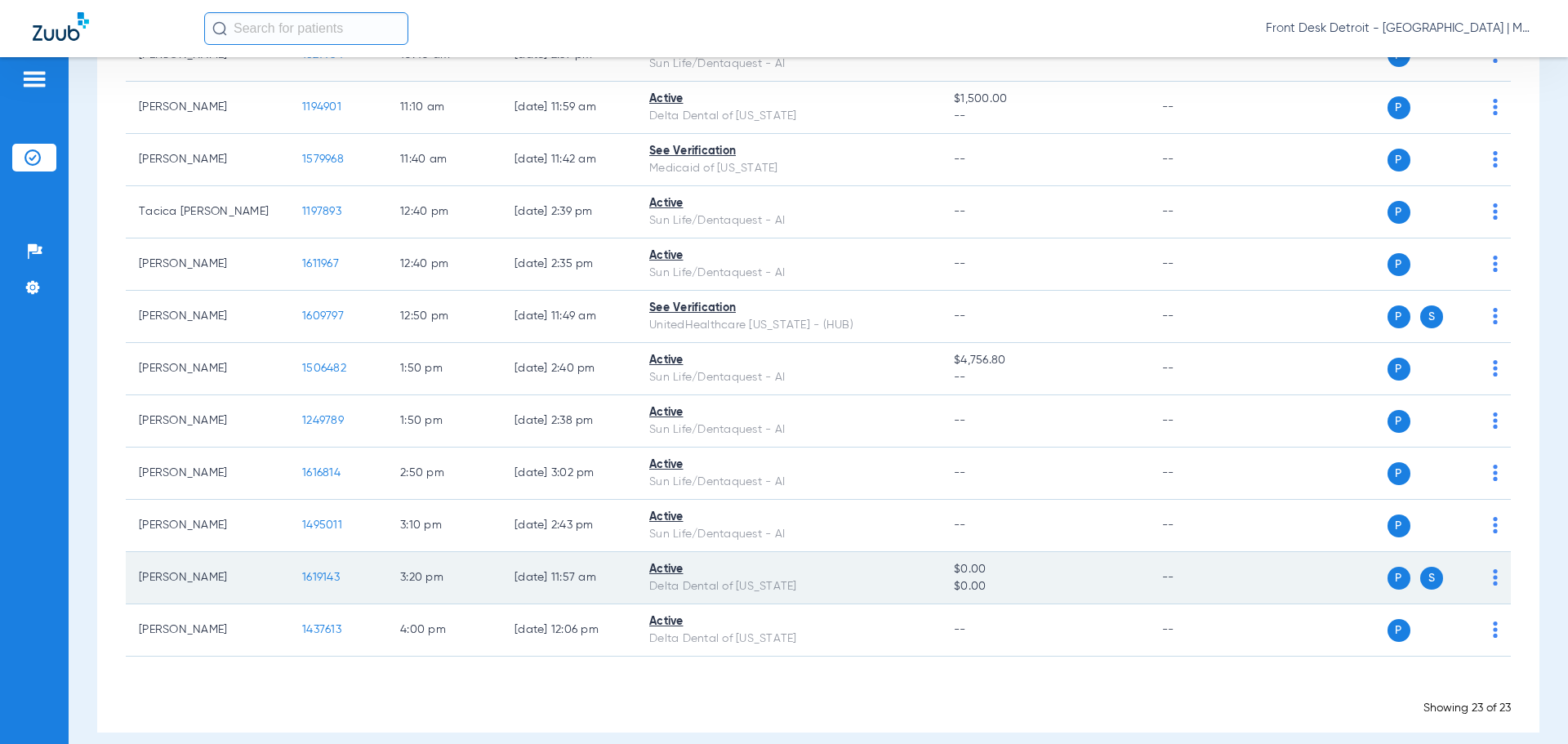
click at [322, 575] on span "1619143" at bounding box center [320, 577] width 38 height 11
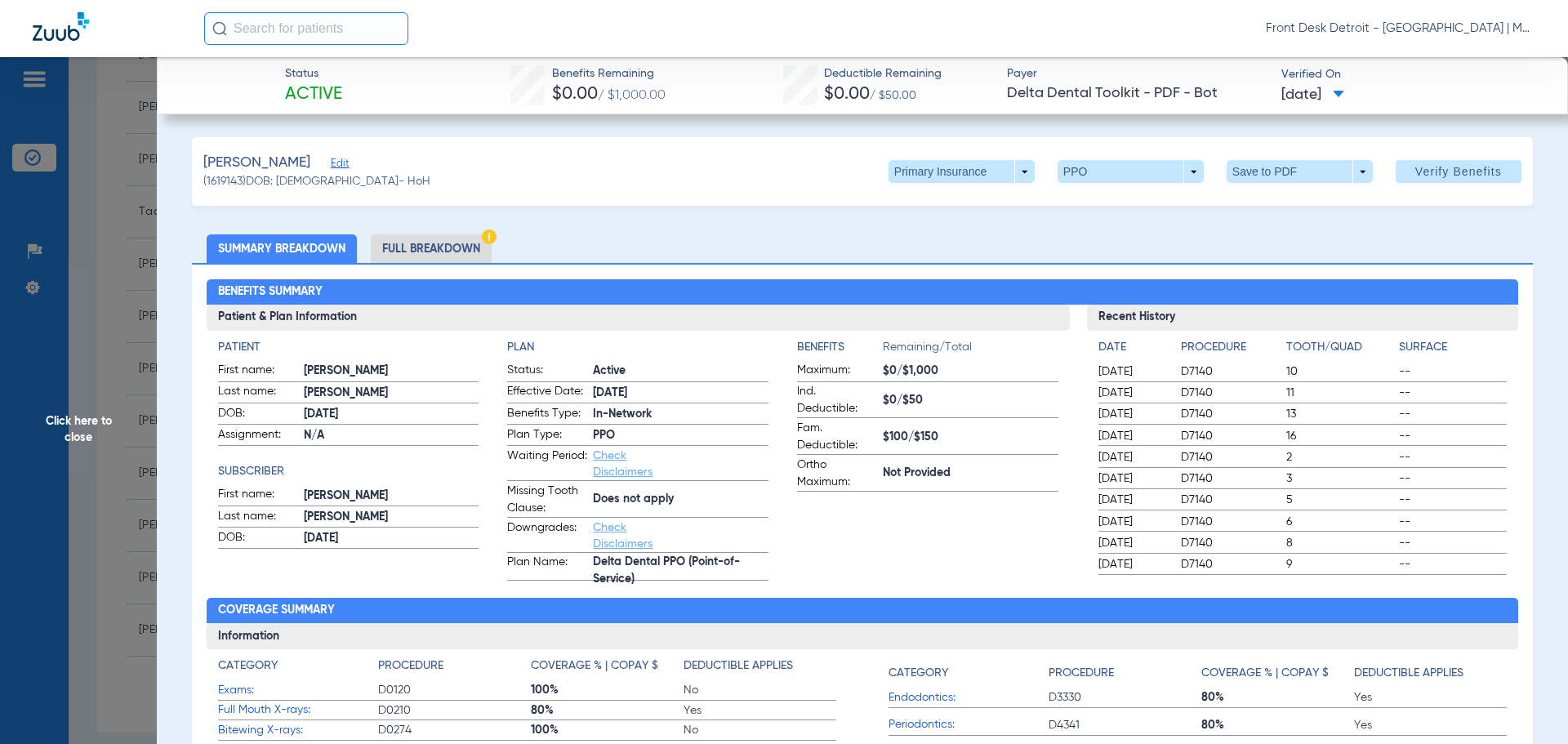
click at [112, 397] on span "Click here to close" at bounding box center [78, 429] width 157 height 744
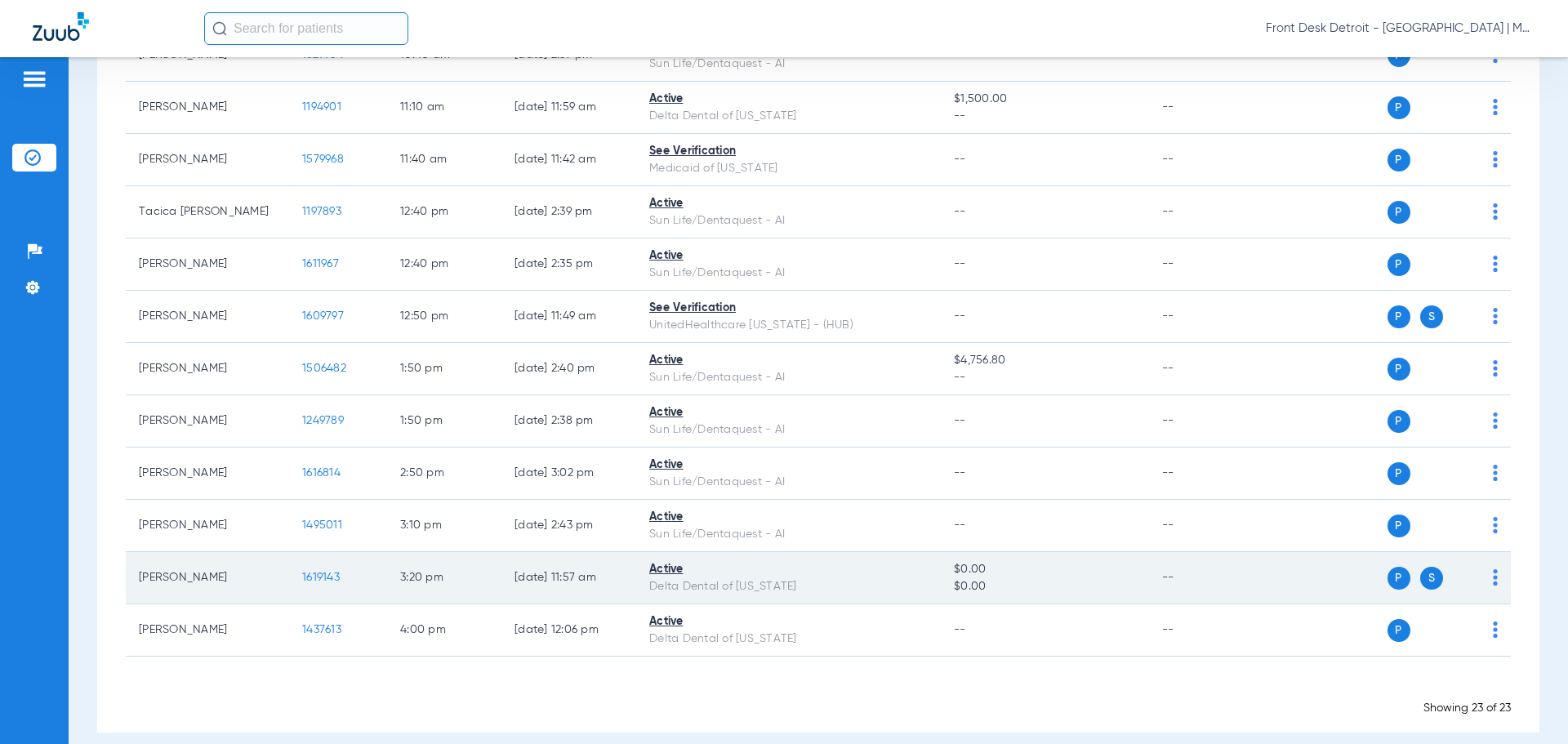
click at [1420, 579] on span "S" at bounding box center [1432, 579] width 23 height 23
click at [319, 577] on span "1619143" at bounding box center [320, 577] width 38 height 11
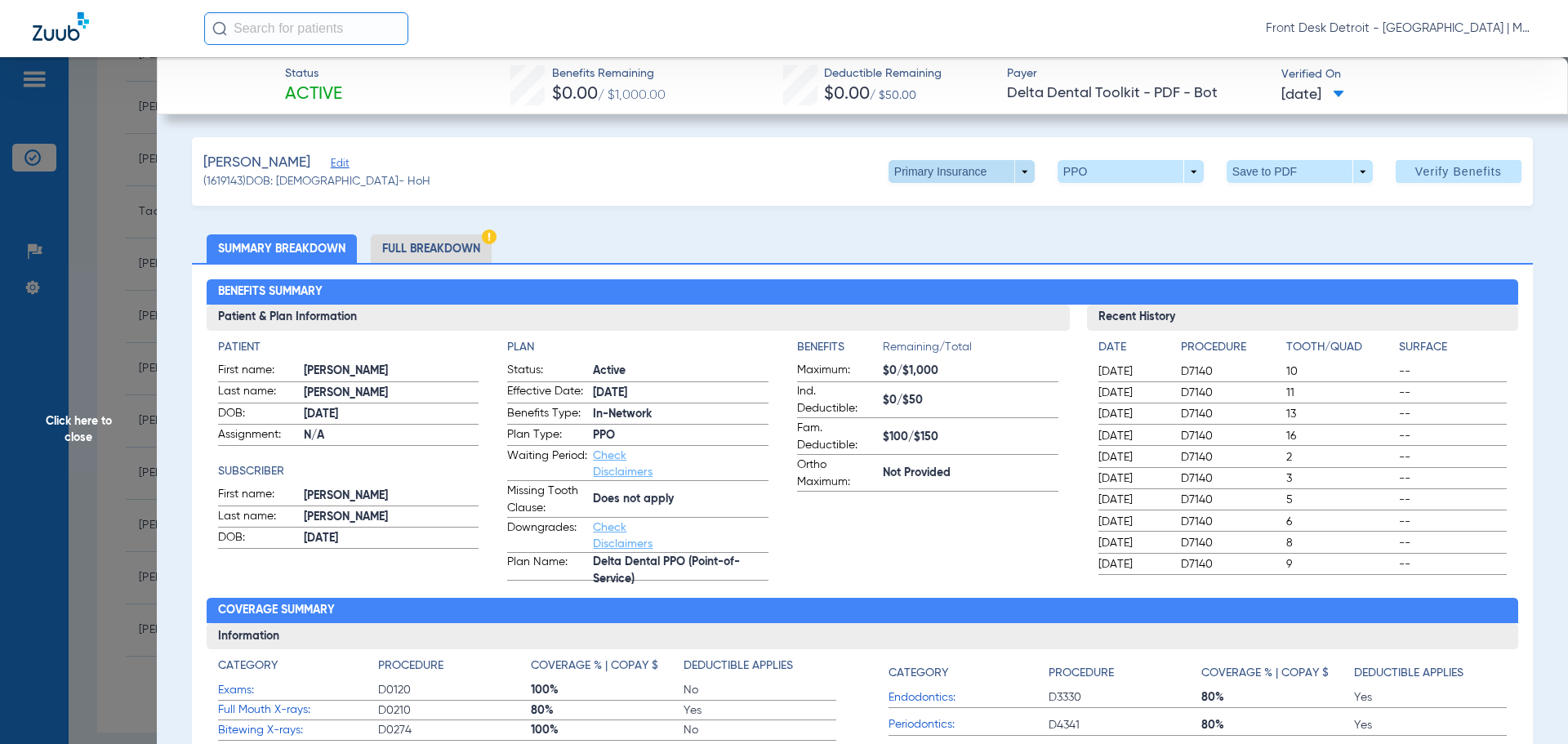
click at [1010, 176] on span at bounding box center [961, 172] width 146 height 23
click at [960, 235] on span "Secondary Insurance" at bounding box center [943, 236] width 108 height 11
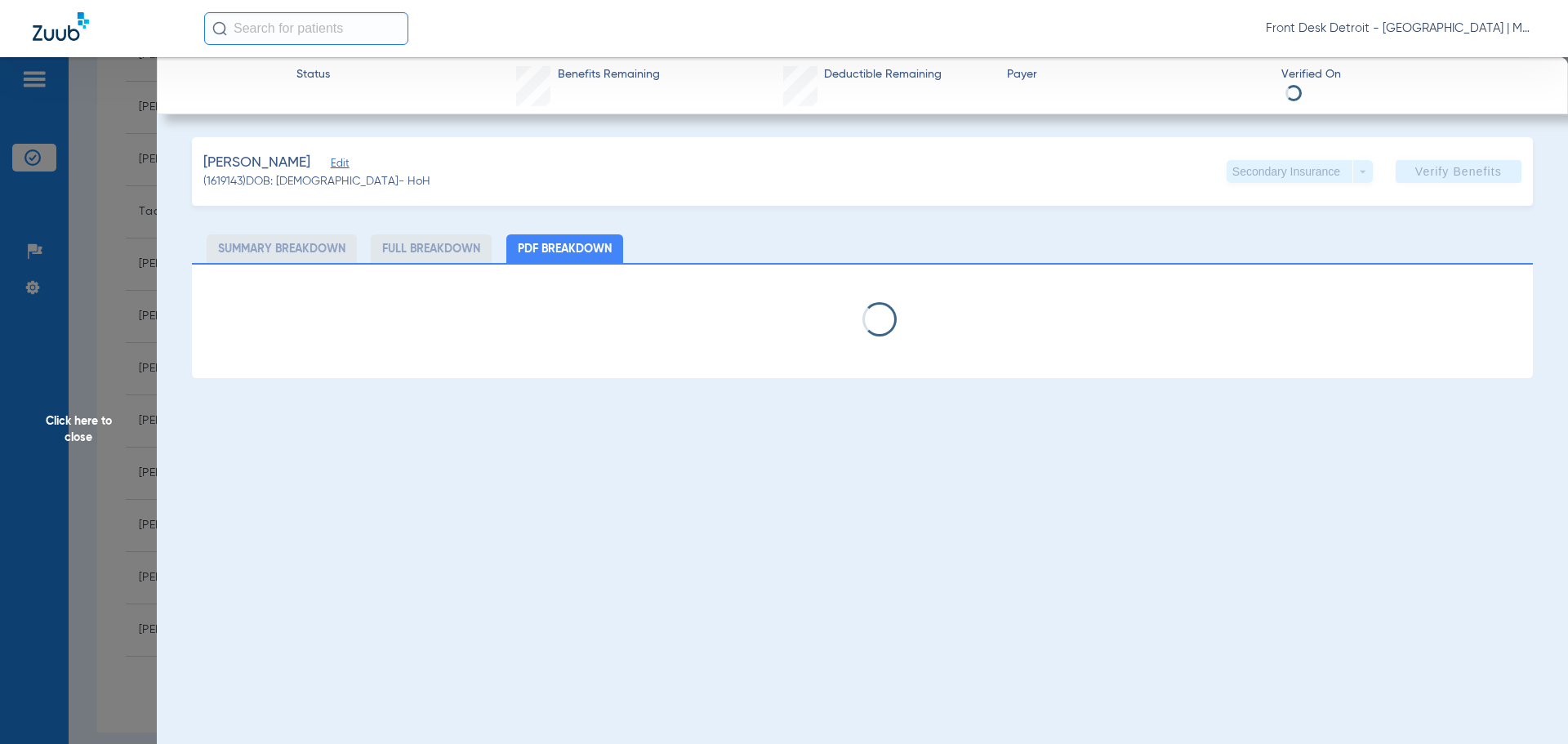
select select "page-width"
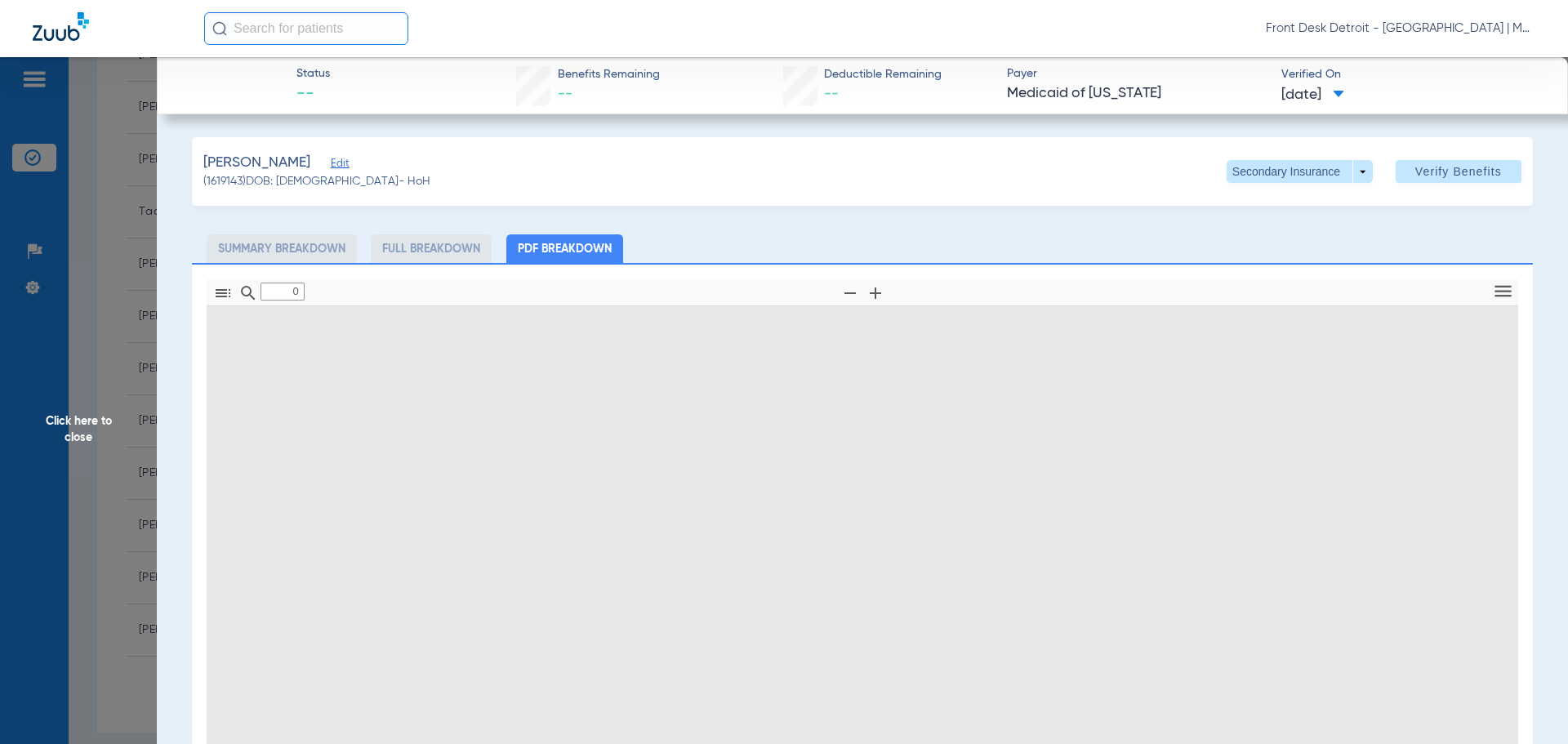
type input "1"
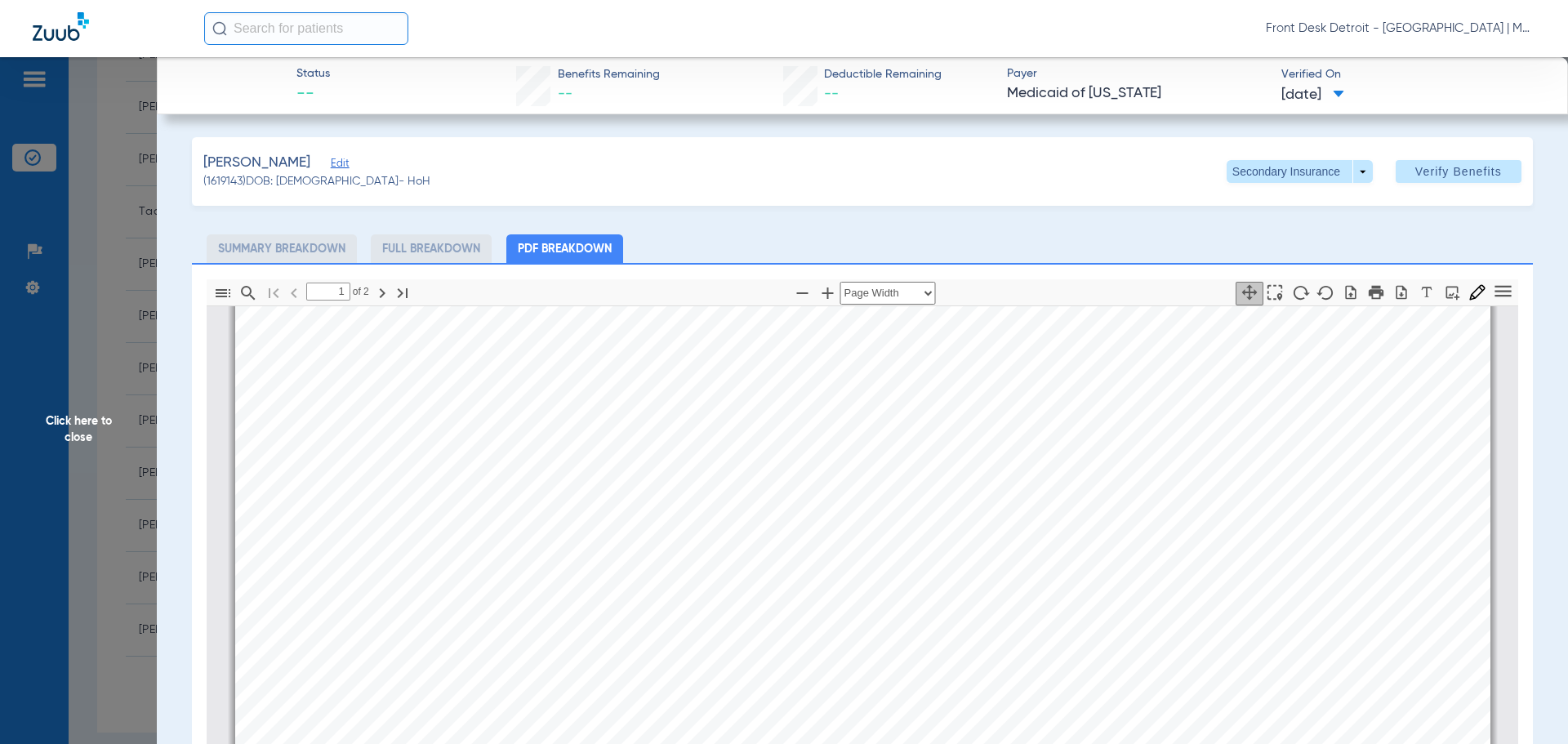
drag, startPoint x: 19, startPoint y: 428, endPoint x: 43, endPoint y: 444, distance: 28.8
click at [29, 433] on span "Click here to close" at bounding box center [78, 429] width 157 height 744
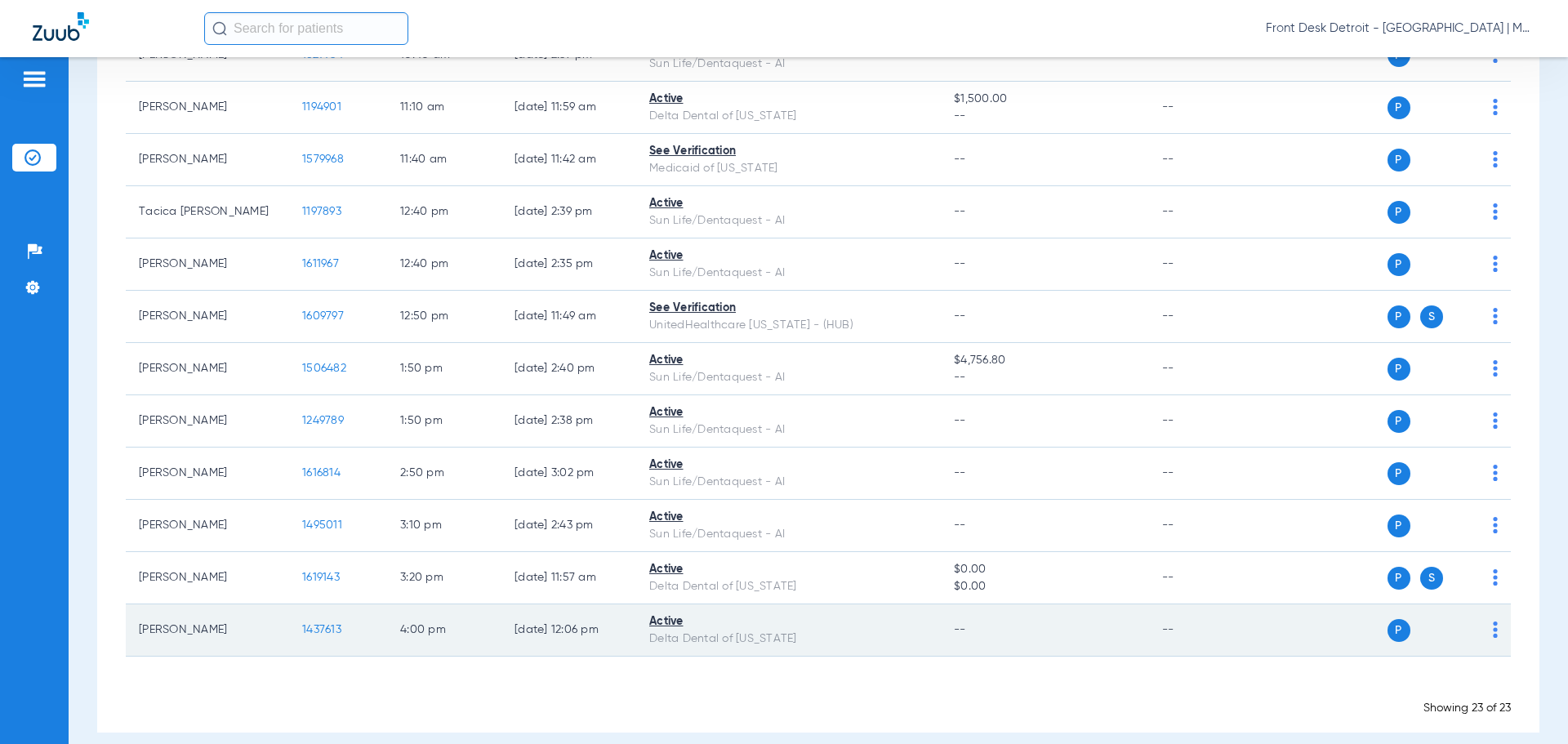
click at [318, 631] on span "1437613" at bounding box center [321, 629] width 39 height 11
